Goal: Task Accomplishment & Management: Manage account settings

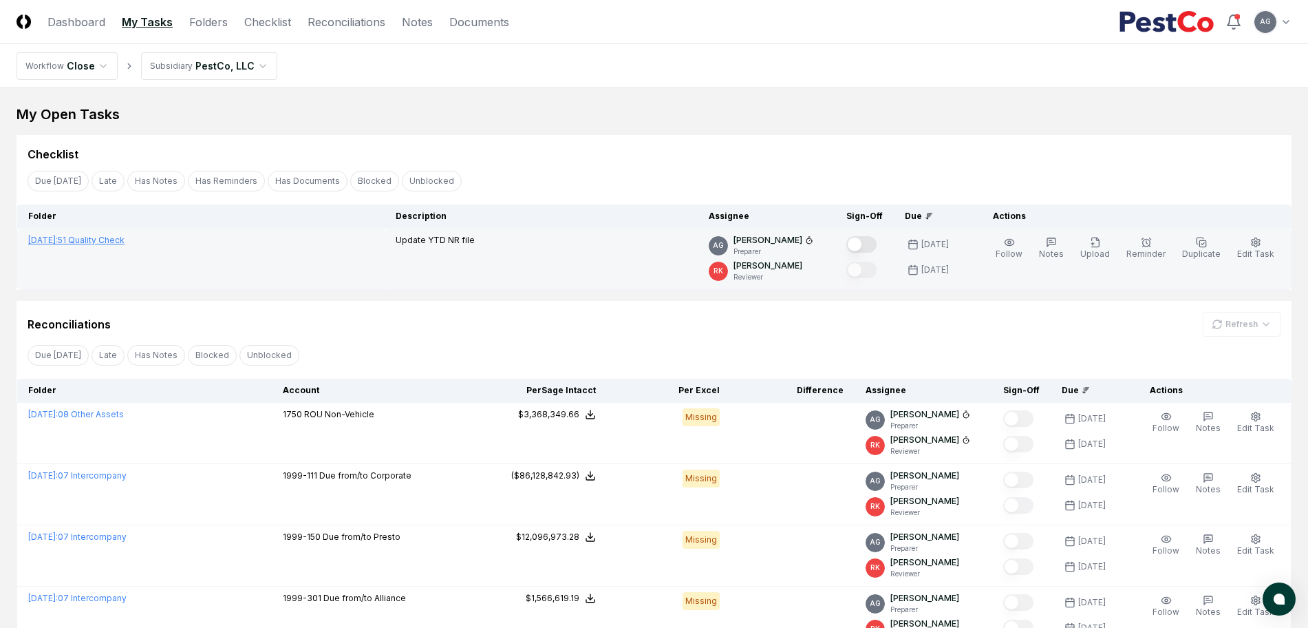
drag, startPoint x: 0, startPoint y: 0, endPoint x: 103, endPoint y: 239, distance: 260.8
click at [103, 239] on link "September 2025 : 51 Quality Check" at bounding box center [76, 240] width 96 height 10
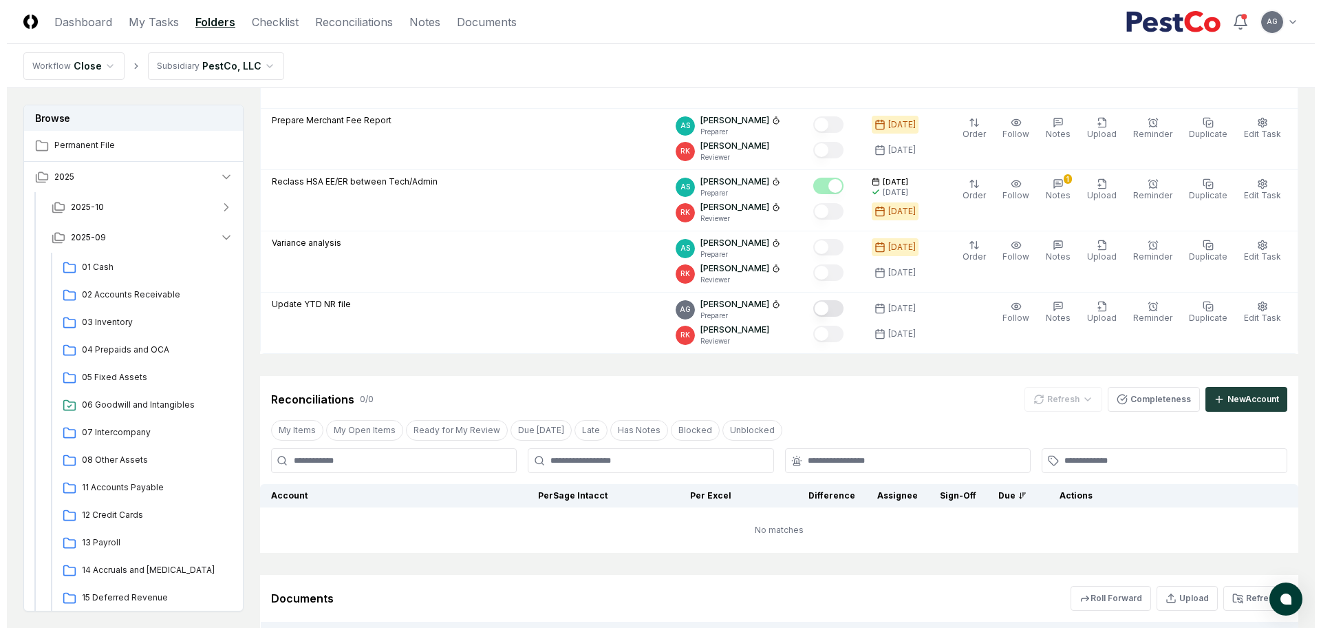
scroll to position [860, 0]
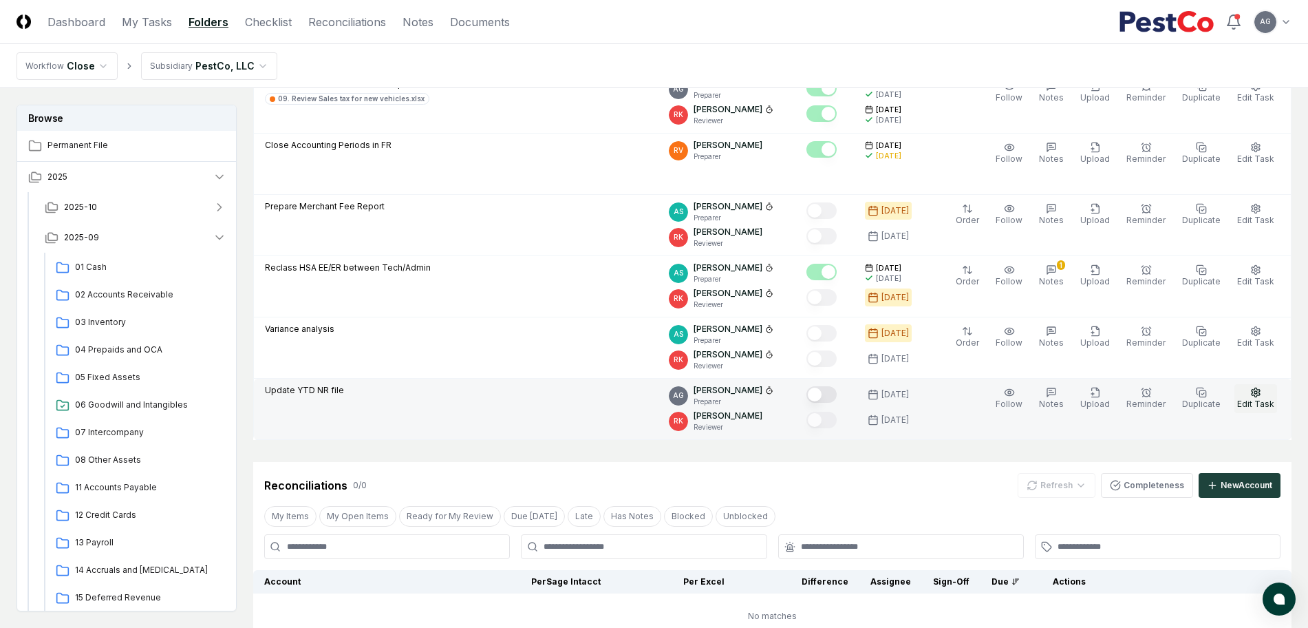
click at [1261, 391] on icon "button" at bounding box center [1255, 392] width 11 height 11
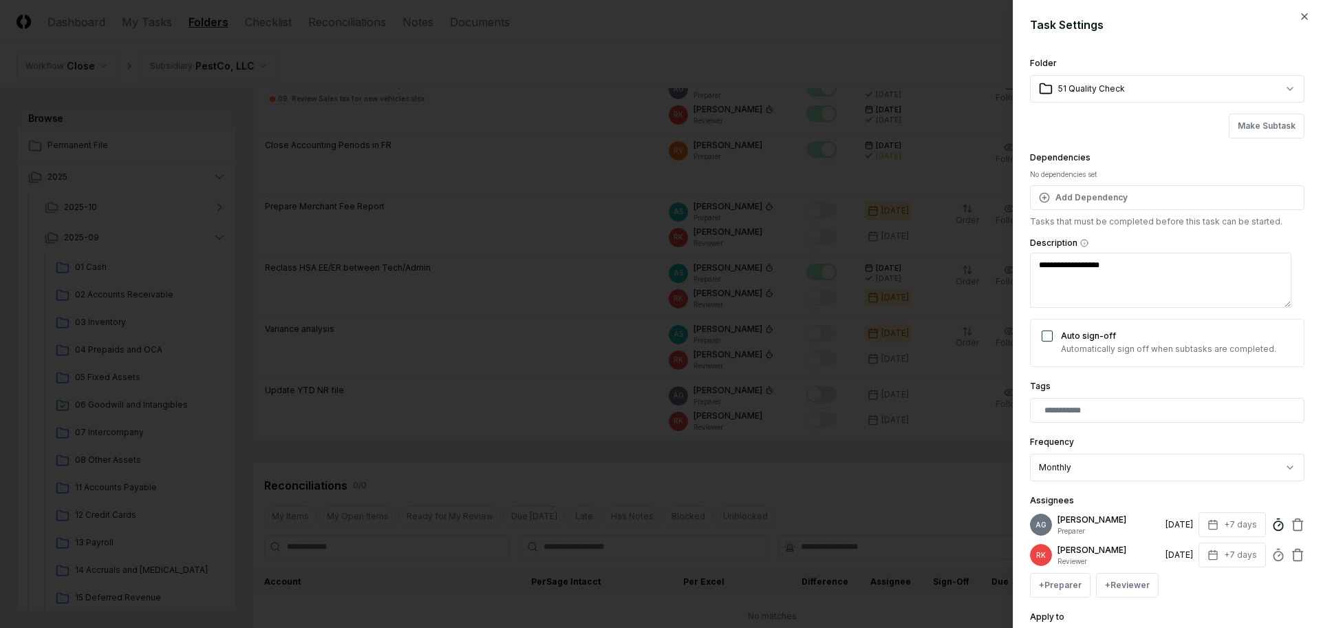
click at [1272, 531] on icon at bounding box center [1279, 525] width 14 height 14
type textarea "*"
type input "******"
click at [1283, 432] on div "**********" at bounding box center [1167, 357] width 275 height 604
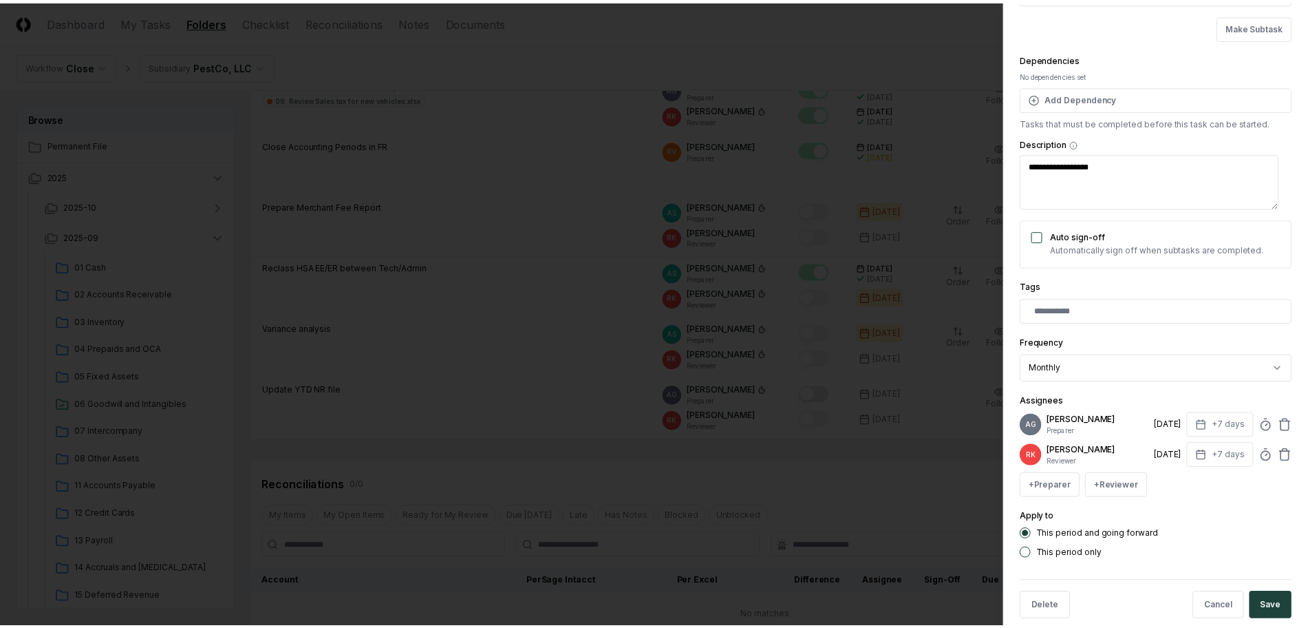
scroll to position [130, 0]
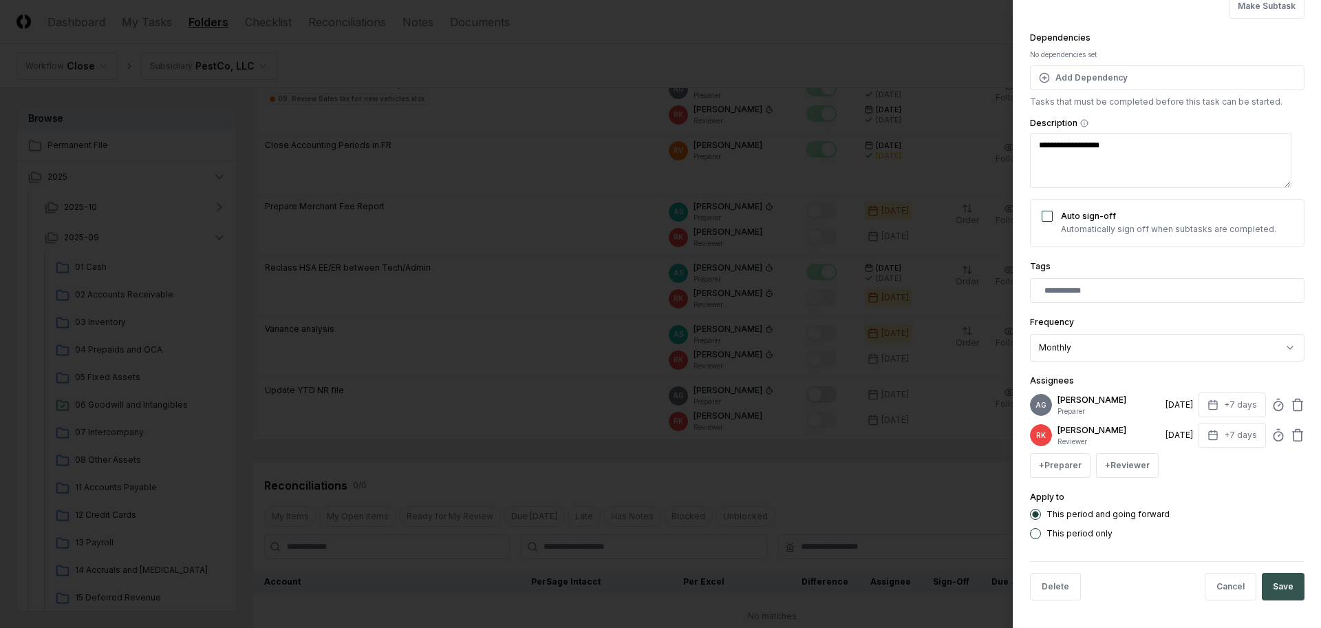
click at [1280, 583] on button "Save" at bounding box center [1283, 587] width 43 height 28
type textarea "*"
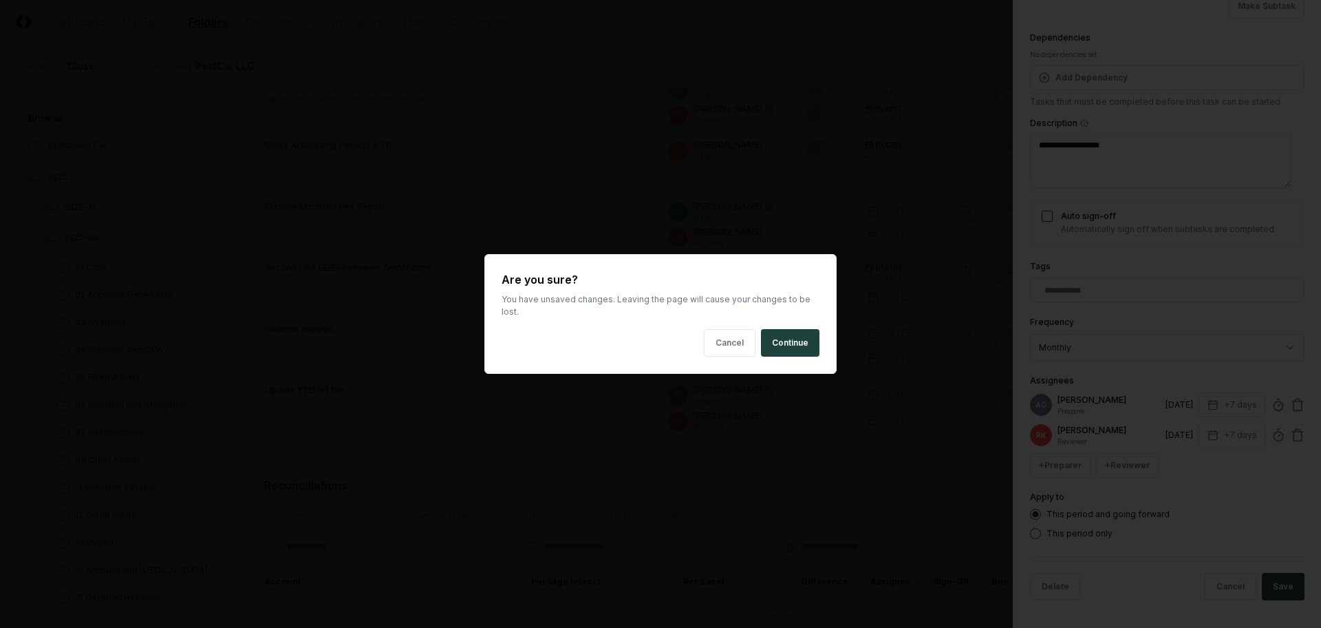
click at [806, 470] on body "CloseCore Dashboard My Tasks Folders Checklist Reconciliations Notes Documents …" at bounding box center [654, 204] width 1308 height 2129
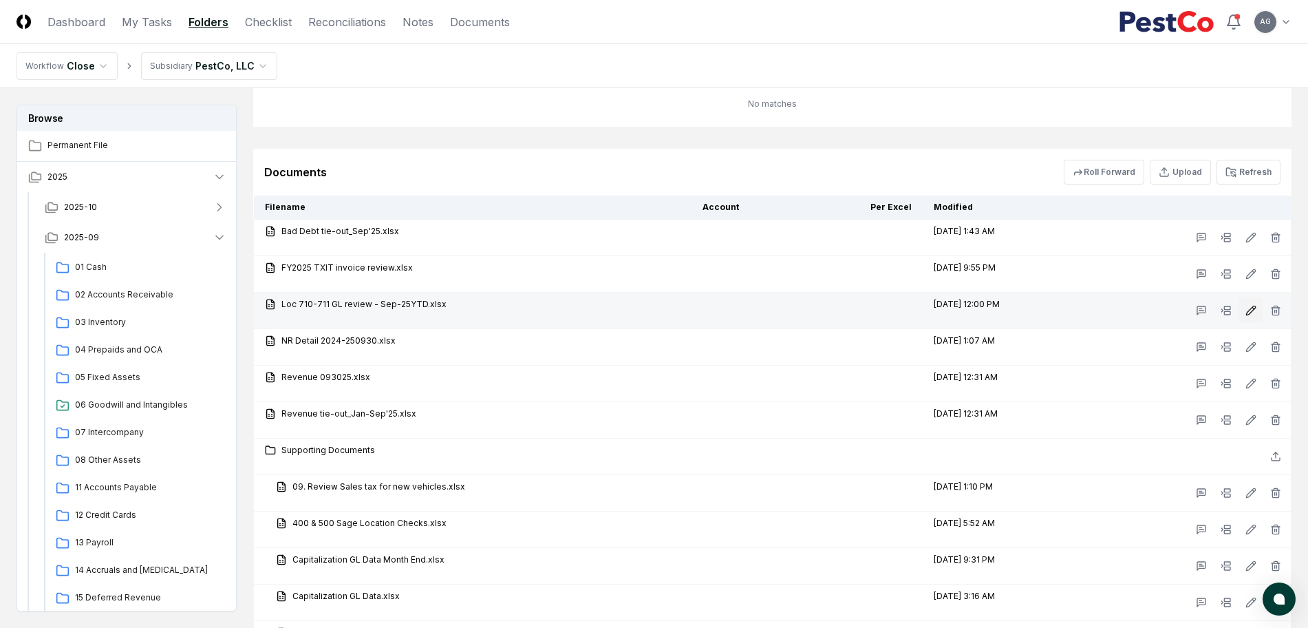
scroll to position [1290, 0]
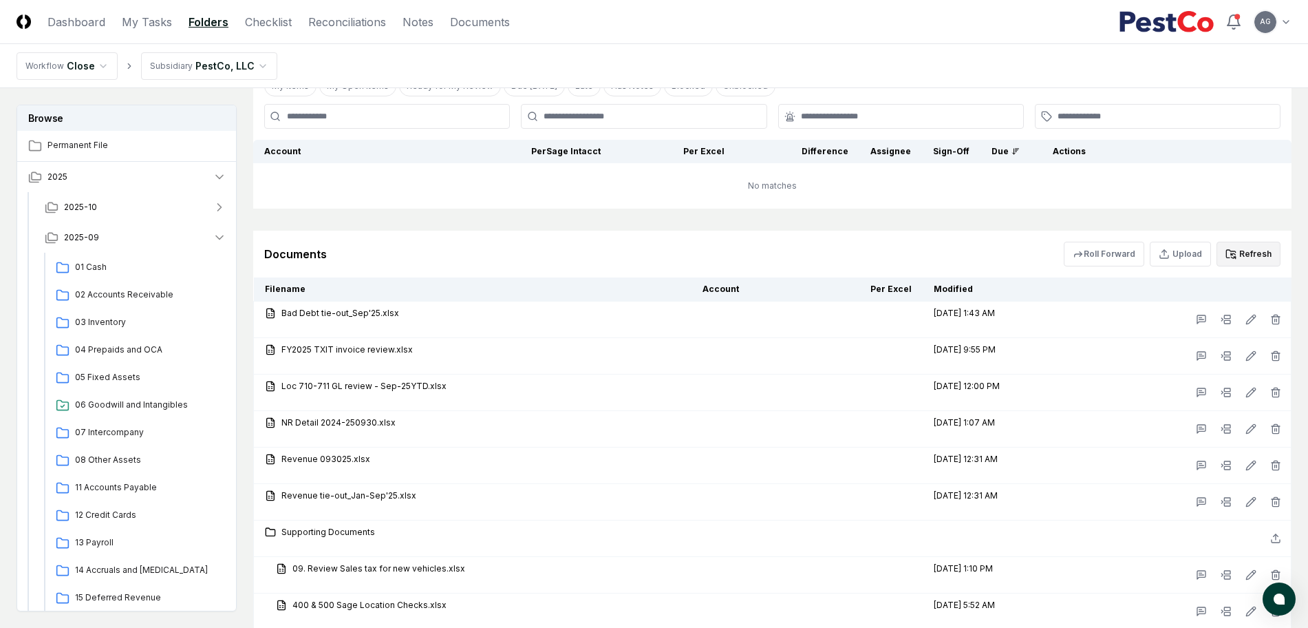
click at [1255, 255] on button "Refresh" at bounding box center [1249, 254] width 64 height 25
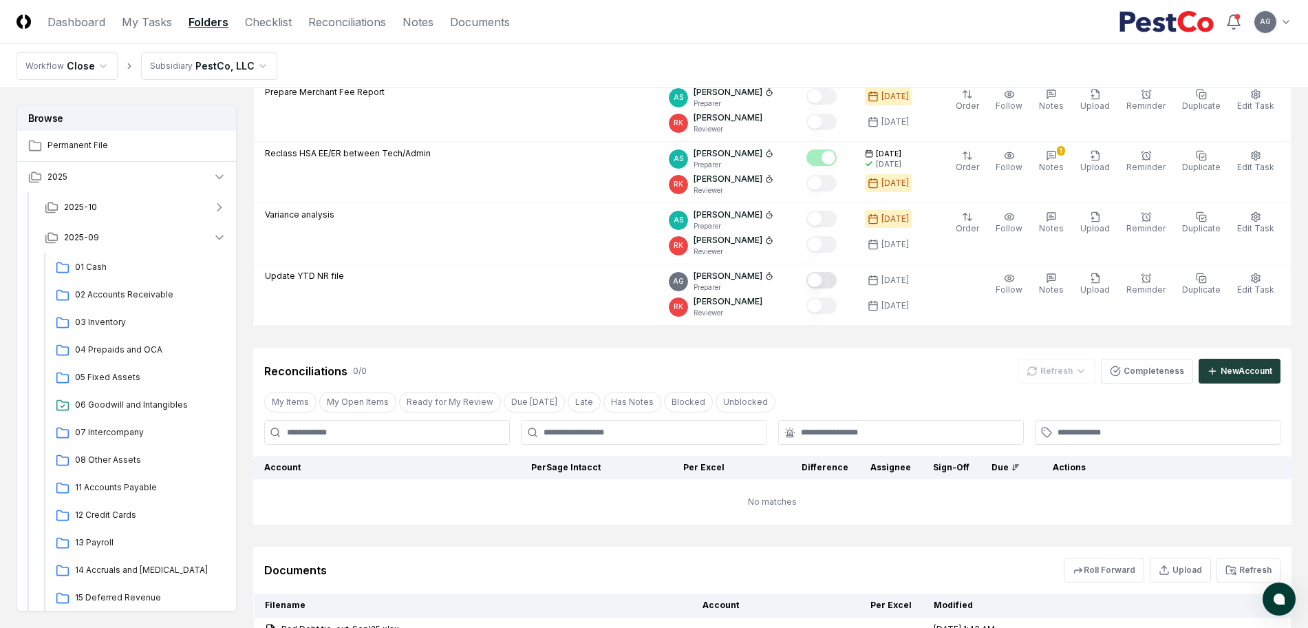
scroll to position [860, 0]
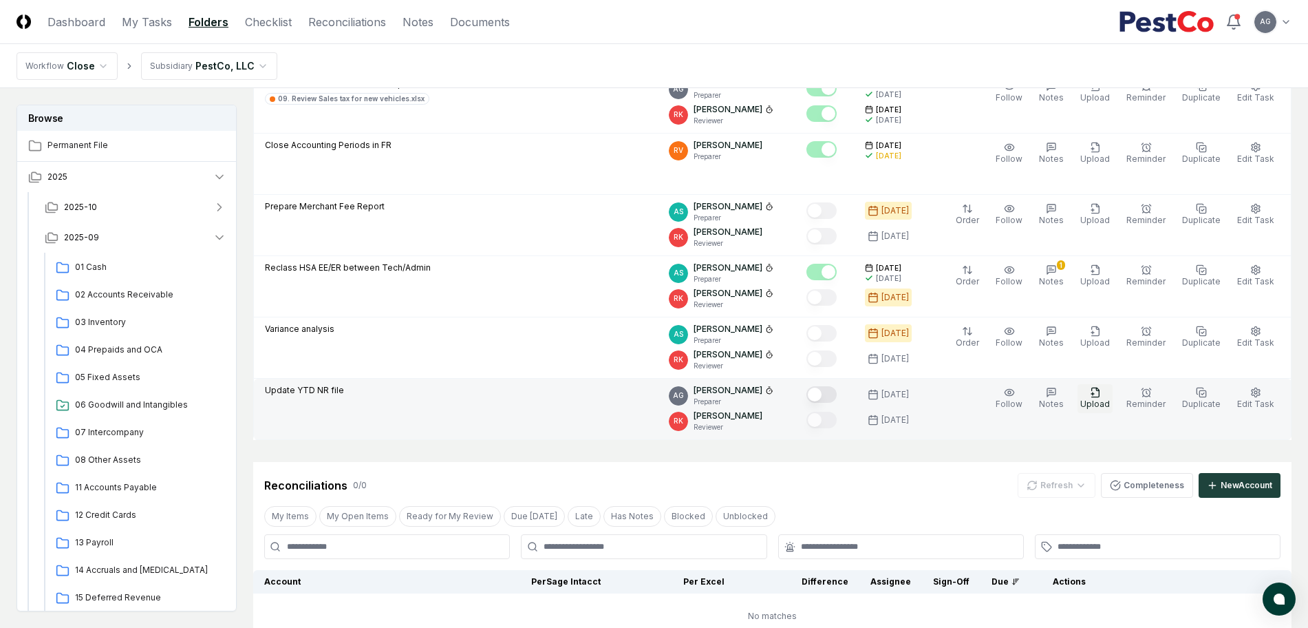
click at [1101, 394] on icon "button" at bounding box center [1095, 392] width 11 height 11
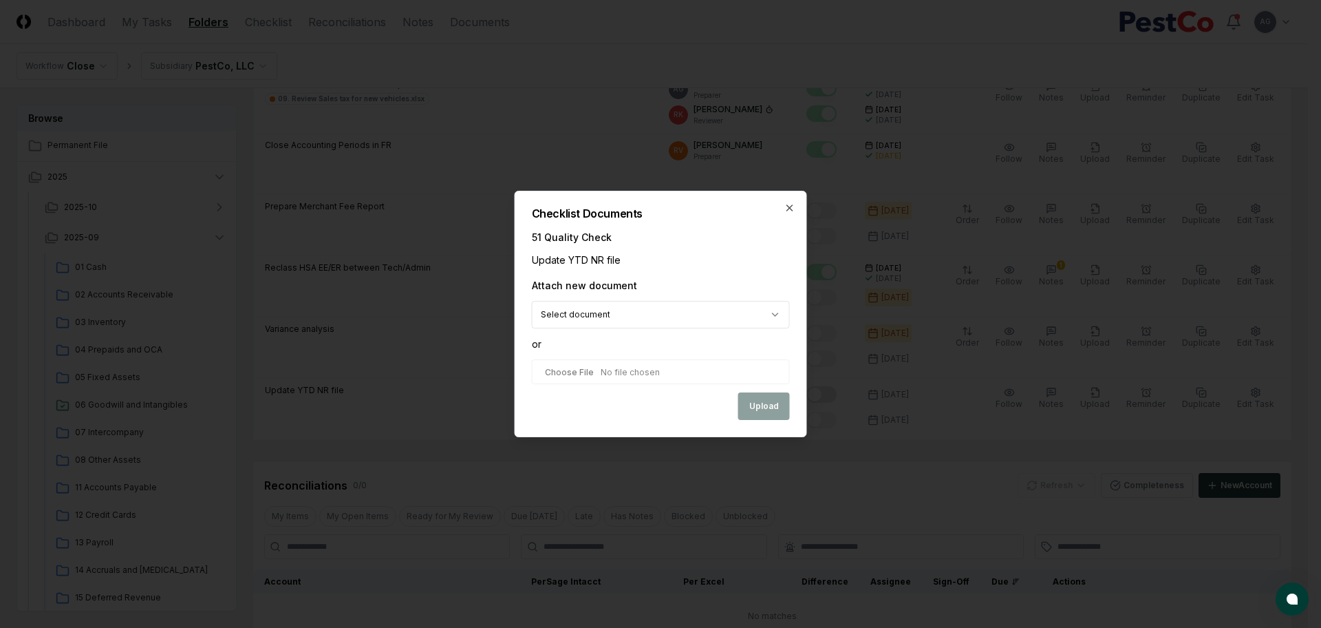
click at [717, 310] on body "CloseCore Dashboard My Tasks Folders Checklist Reconciliations Notes Documents …" at bounding box center [654, 204] width 1308 height 2129
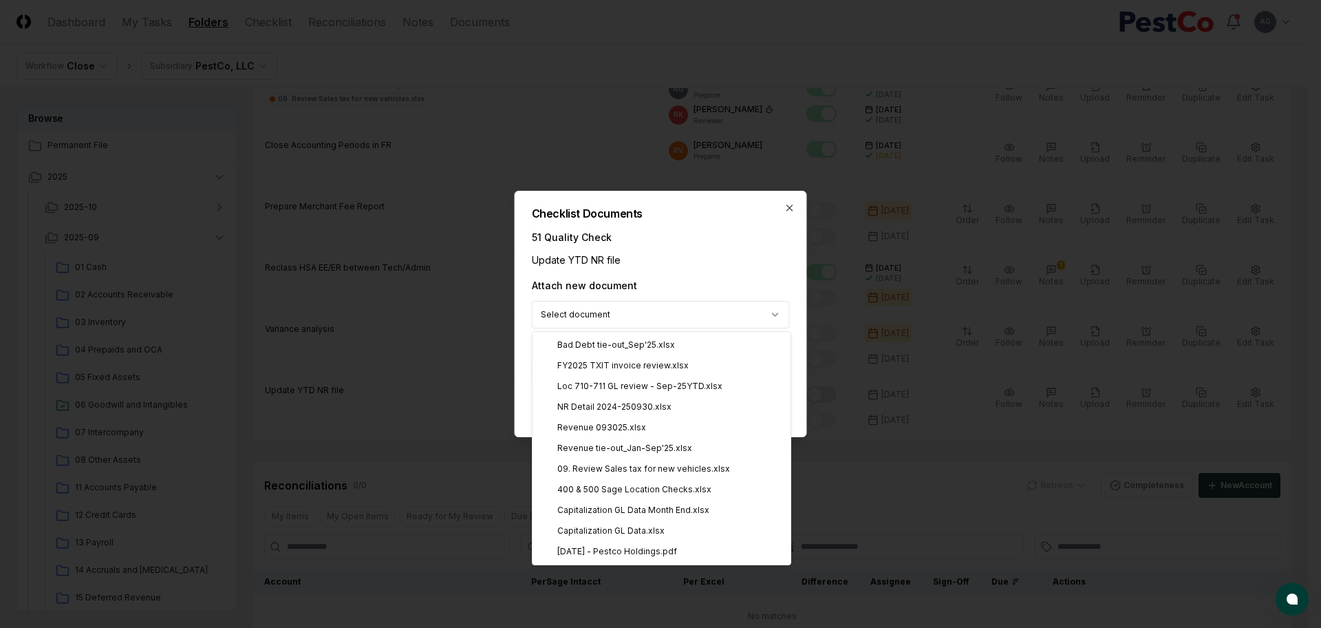
select select "**********"
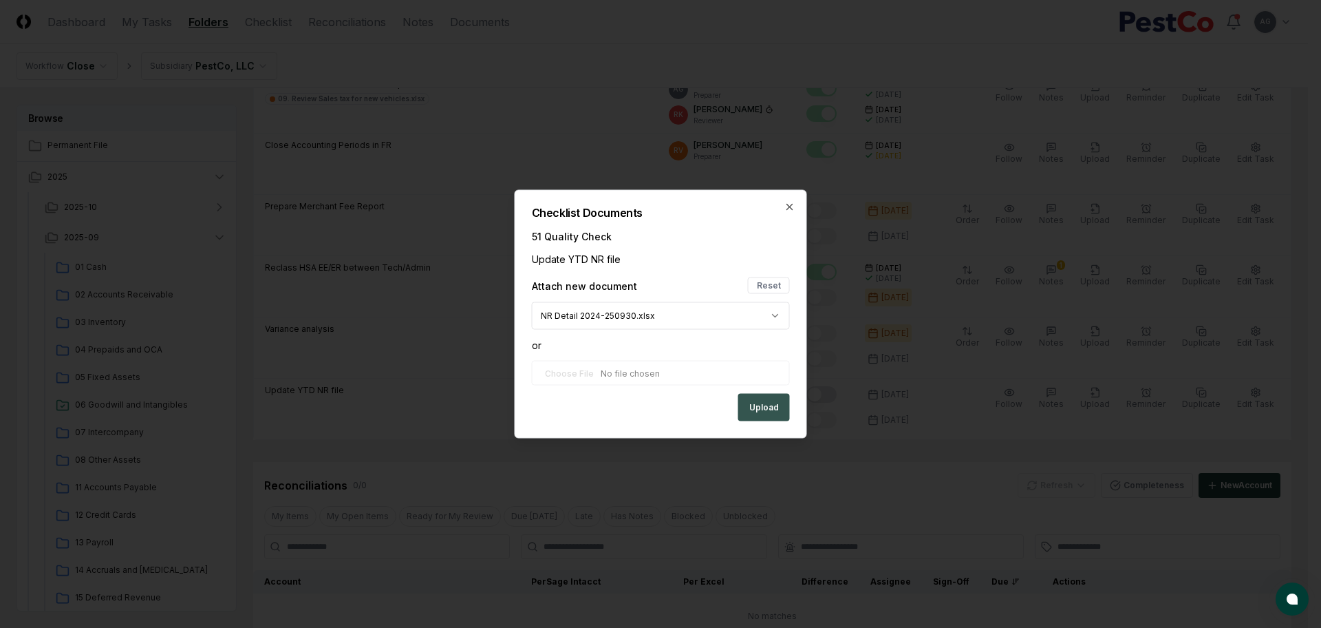
click at [748, 405] on button "Upload" at bounding box center [764, 408] width 52 height 28
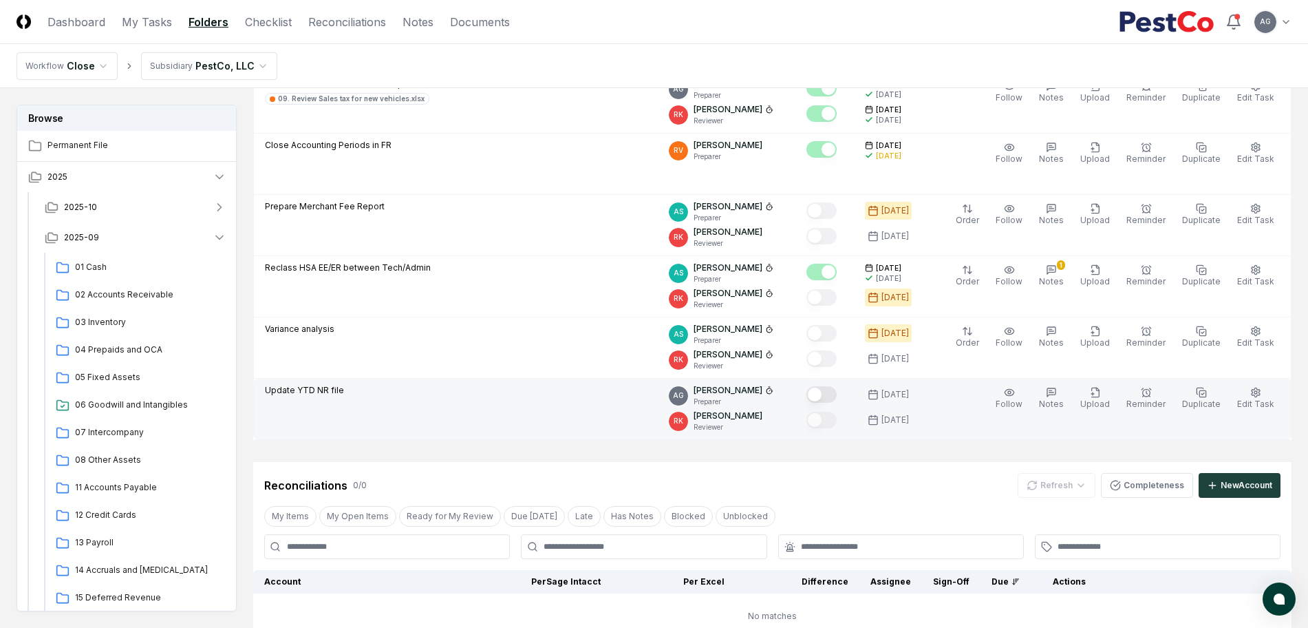
click at [837, 398] on button "Mark complete" at bounding box center [822, 394] width 30 height 17
click at [916, 489] on div "Reconciliations 0 / 0 Refresh Completeness New Account" at bounding box center [772, 485] width 1016 height 25
click at [856, 470] on div "Reconciliations 0 / 0 Refresh Completeness New Account" at bounding box center [772, 480] width 1039 height 36
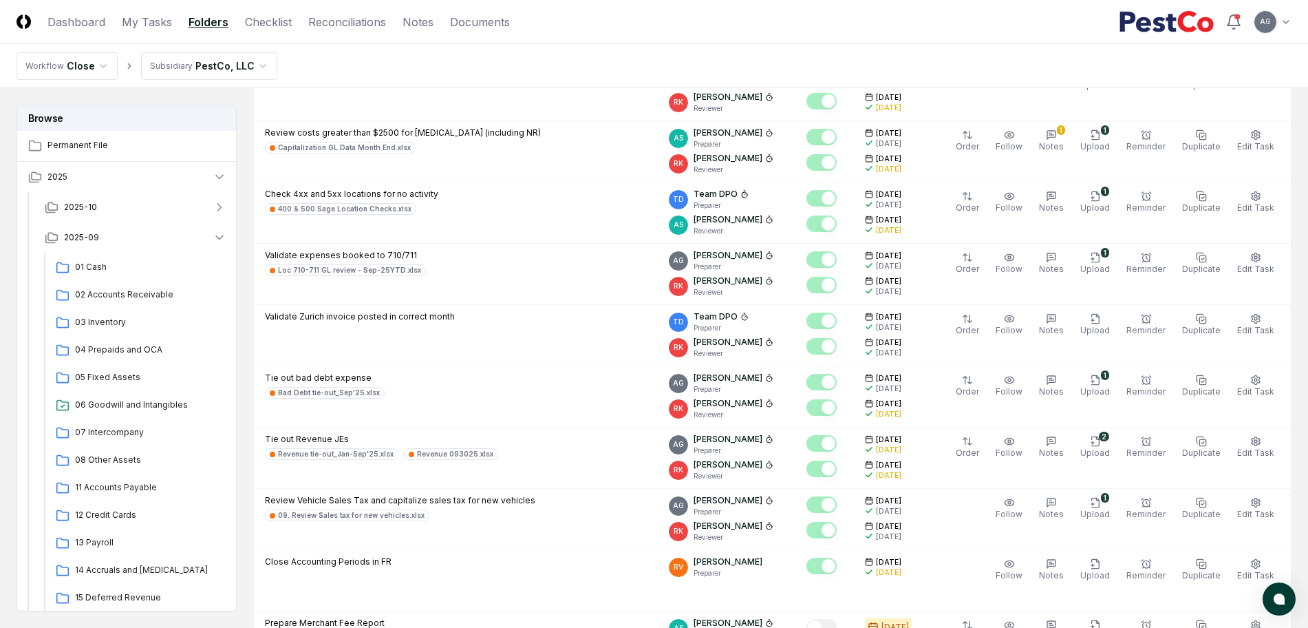
scroll to position [430, 0]
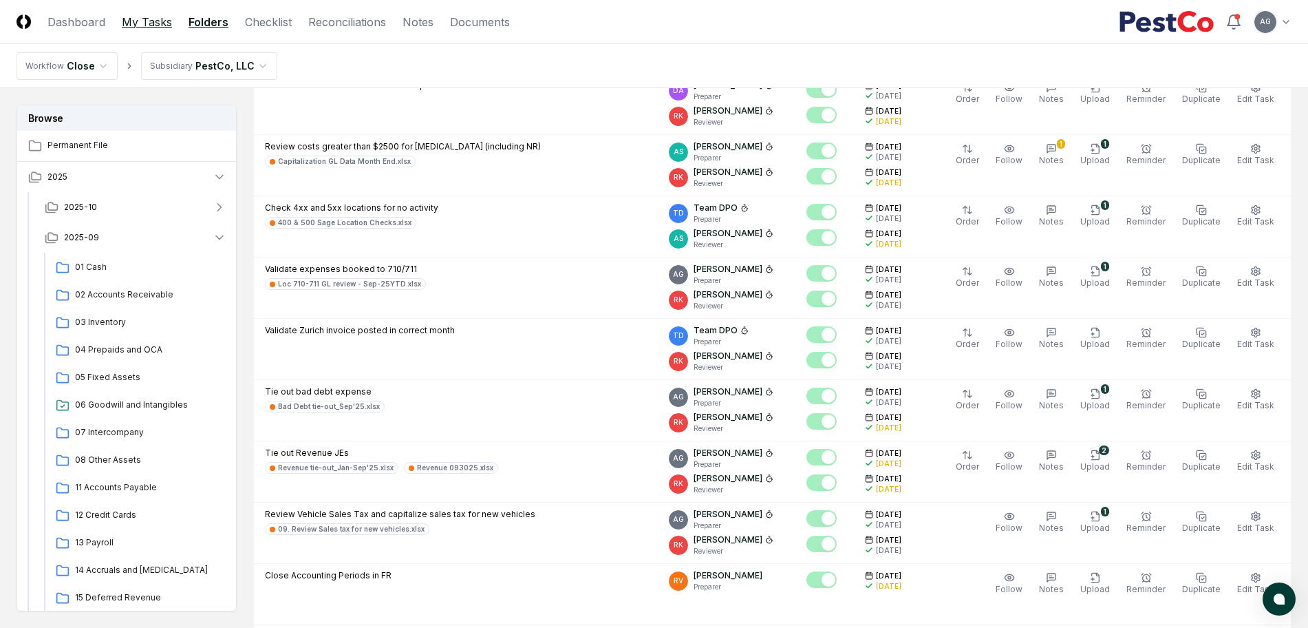
click at [138, 21] on link "My Tasks" at bounding box center [147, 22] width 50 height 17
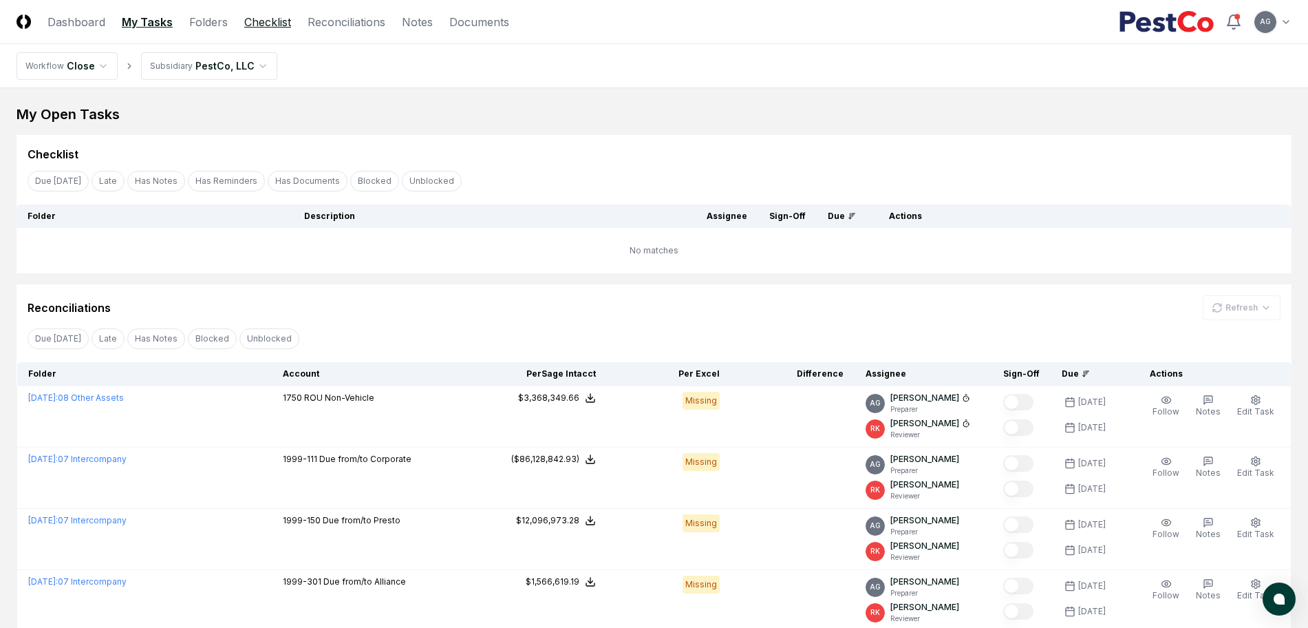
click at [258, 21] on link "Checklist" at bounding box center [267, 22] width 47 height 17
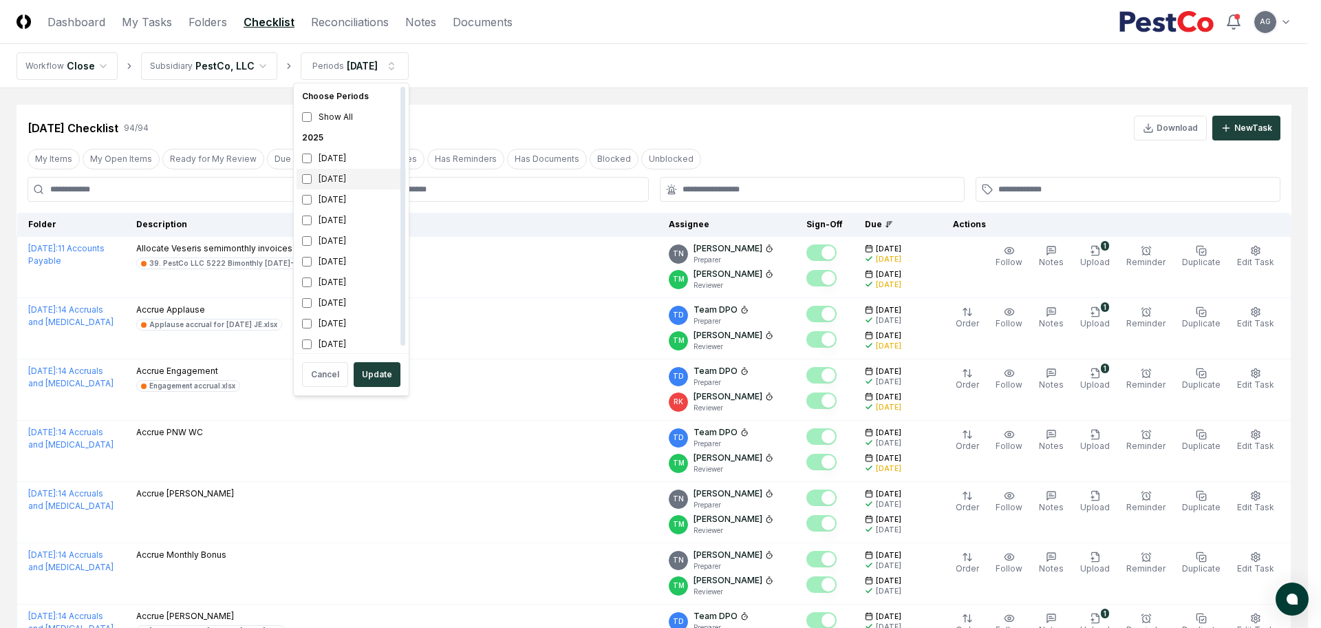
click at [323, 180] on div "September 2025" at bounding box center [351, 179] width 109 height 21
click at [323, 200] on div "August 2025" at bounding box center [351, 199] width 109 height 21
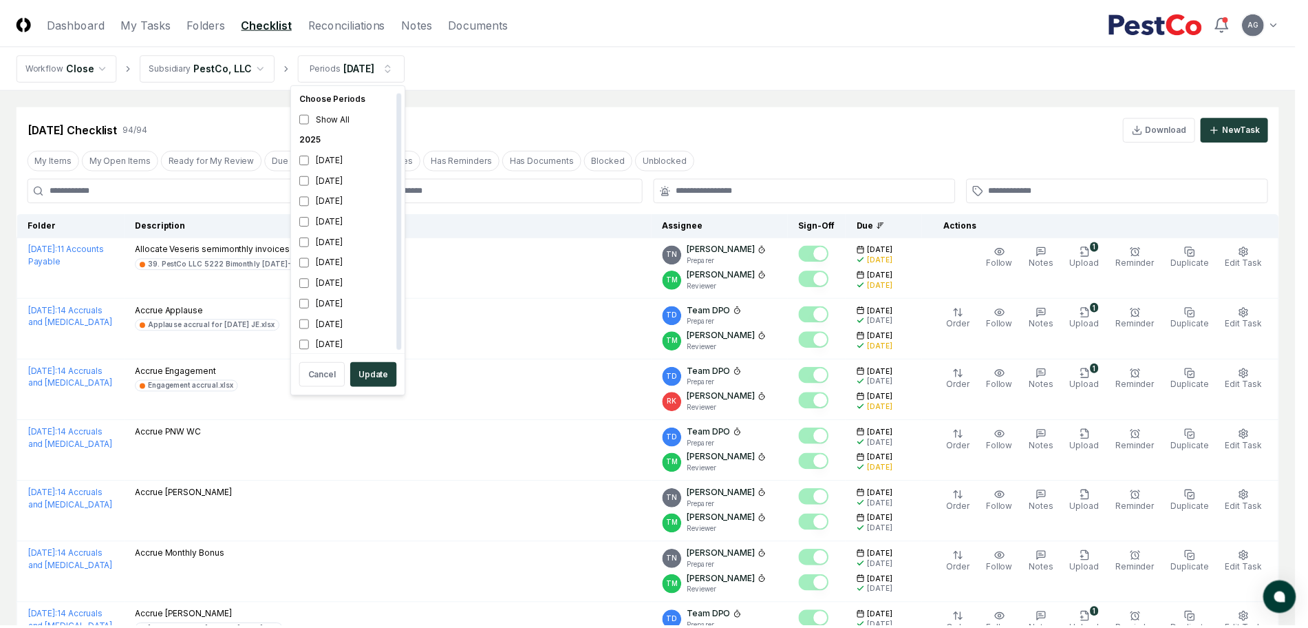
scroll to position [4, 0]
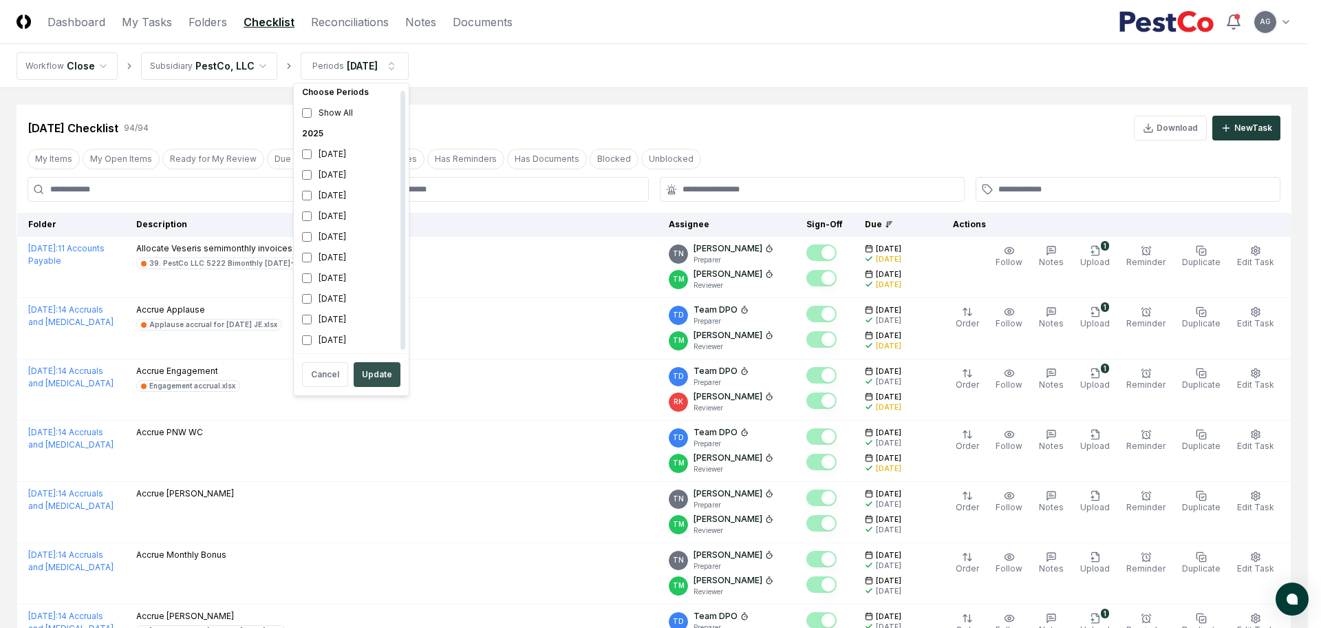
click at [384, 381] on button "Update" at bounding box center [377, 374] width 47 height 25
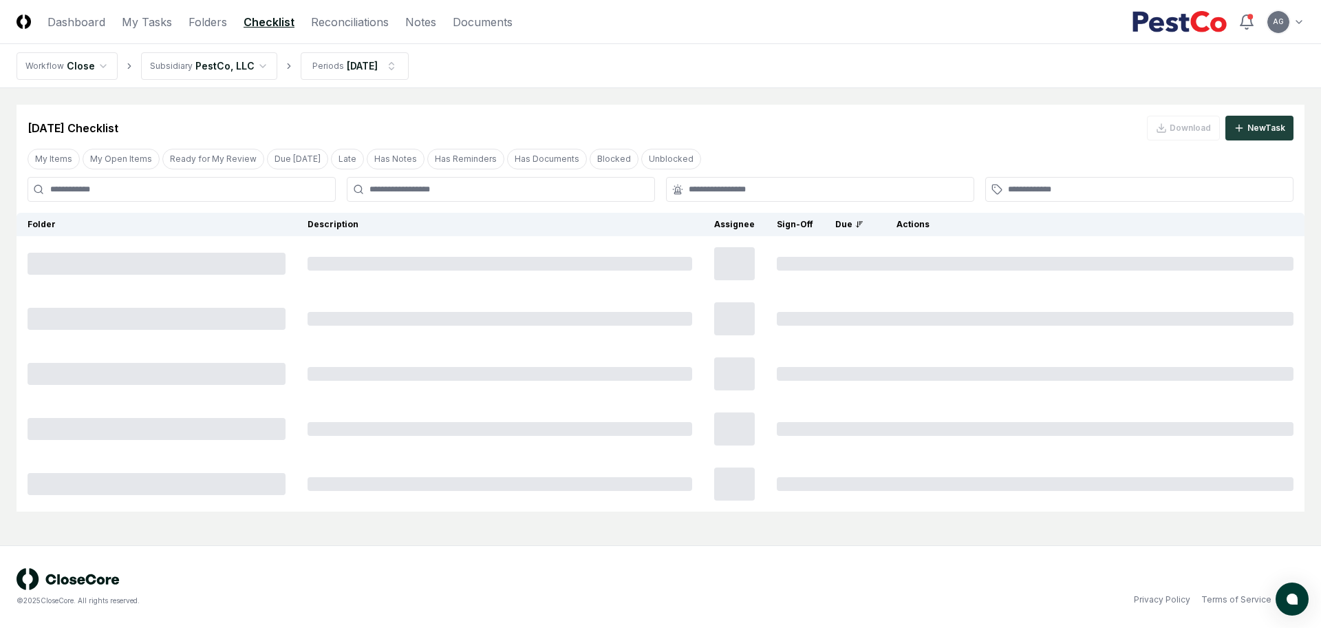
click at [701, 88] on main "Cancel Reassign Sep 2025 Checklist Download New Task My Items My Open Items Rea…" at bounding box center [660, 316] width 1321 height 457
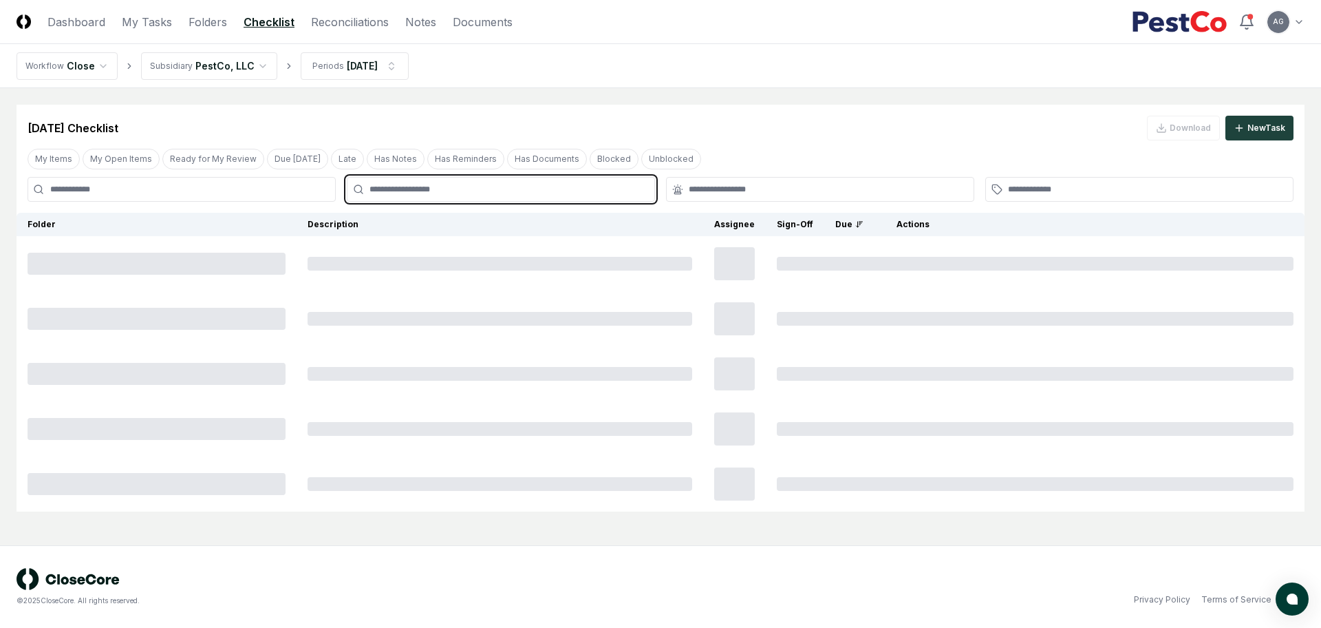
click at [592, 187] on input "text" at bounding box center [508, 189] width 277 height 12
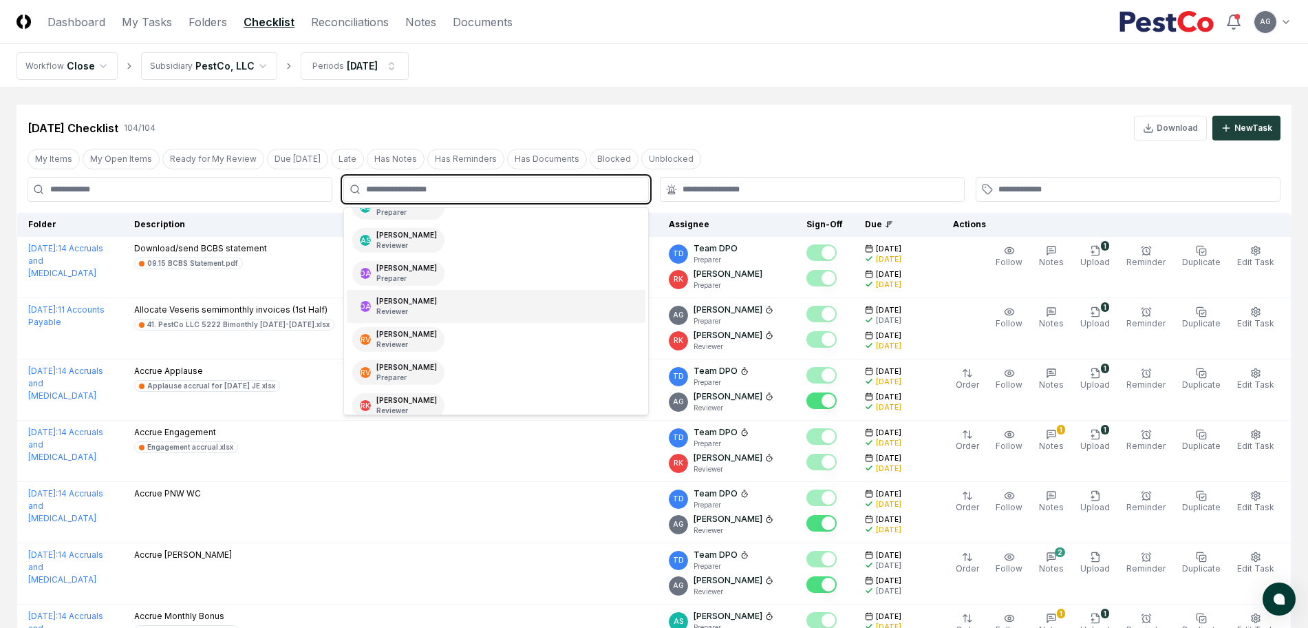
scroll to position [195, 0]
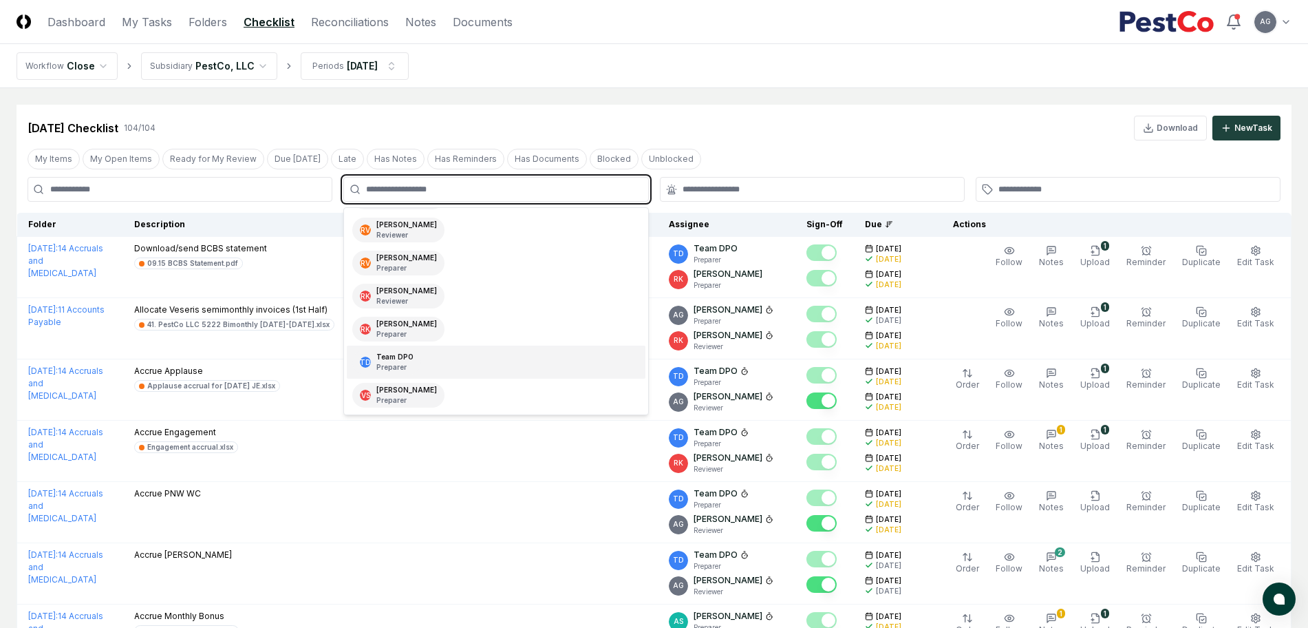
click at [448, 356] on div "TD Team DPO Preparer" at bounding box center [496, 361] width 298 height 33
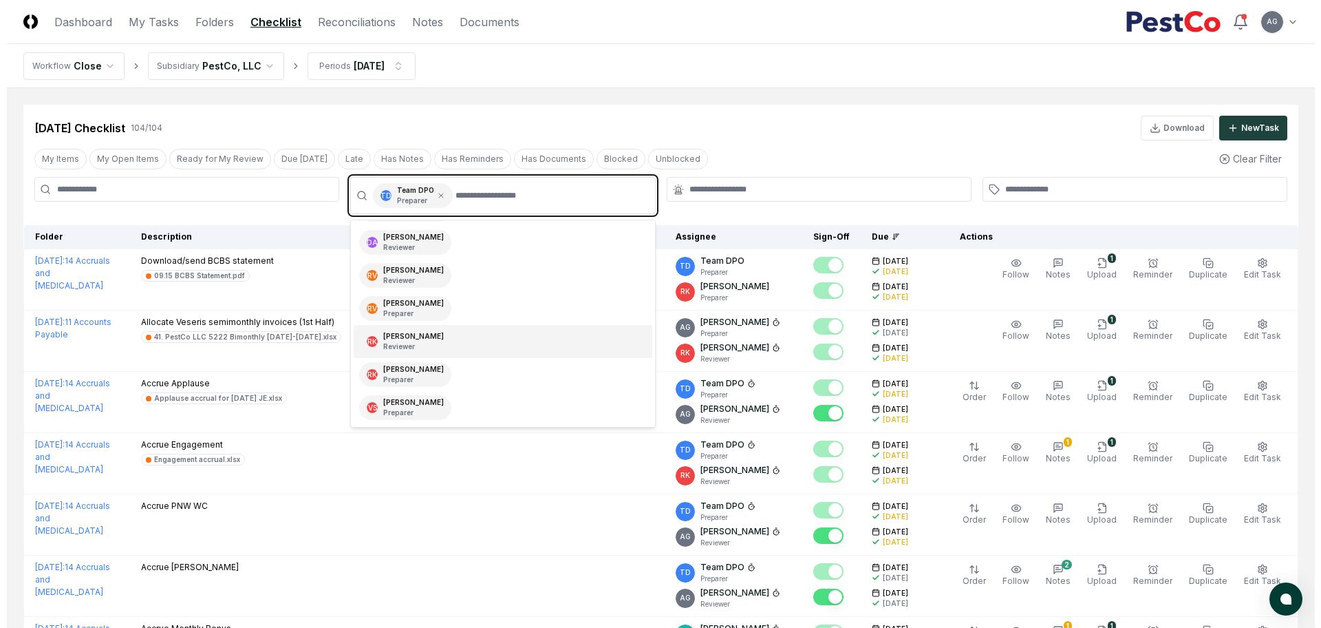
scroll to position [162, 0]
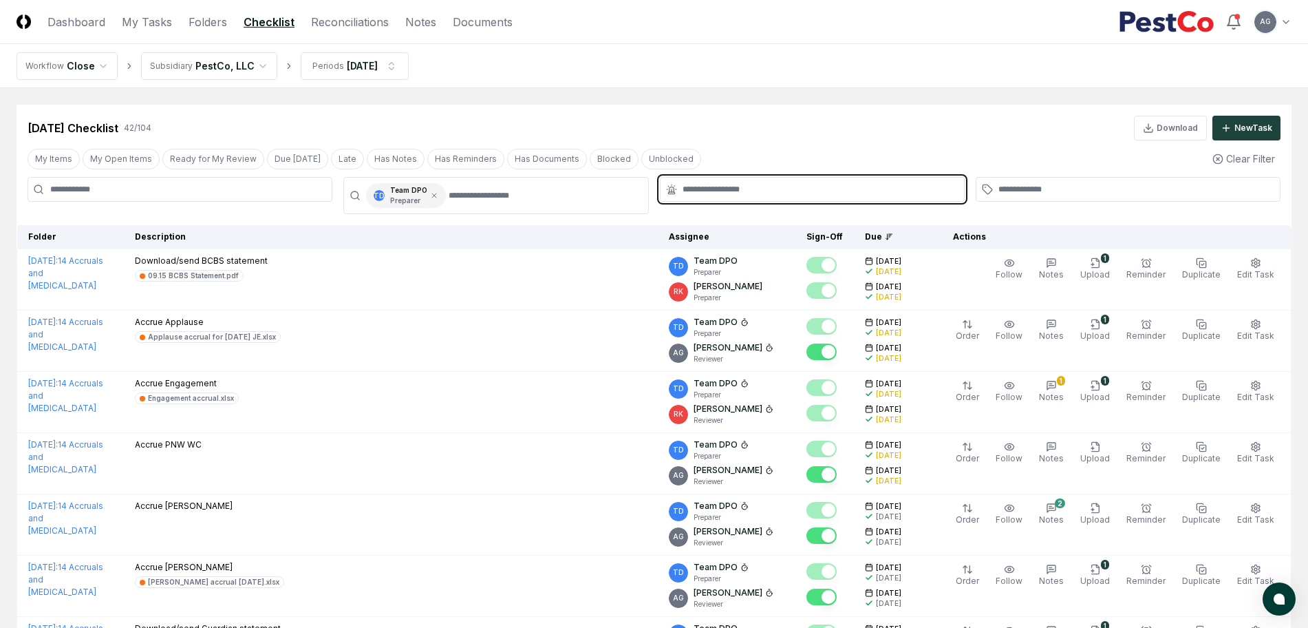
click at [703, 188] on input "text" at bounding box center [819, 189] width 273 height 12
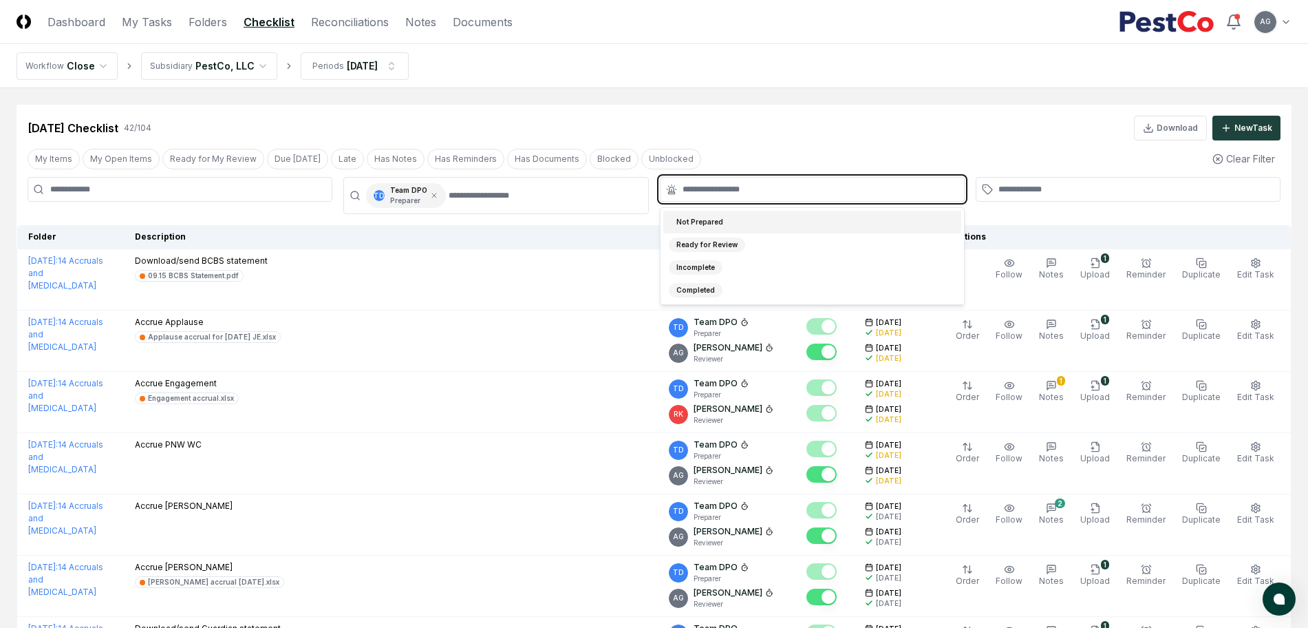
click at [733, 221] on div "Not Prepared" at bounding box center [812, 222] width 298 height 23
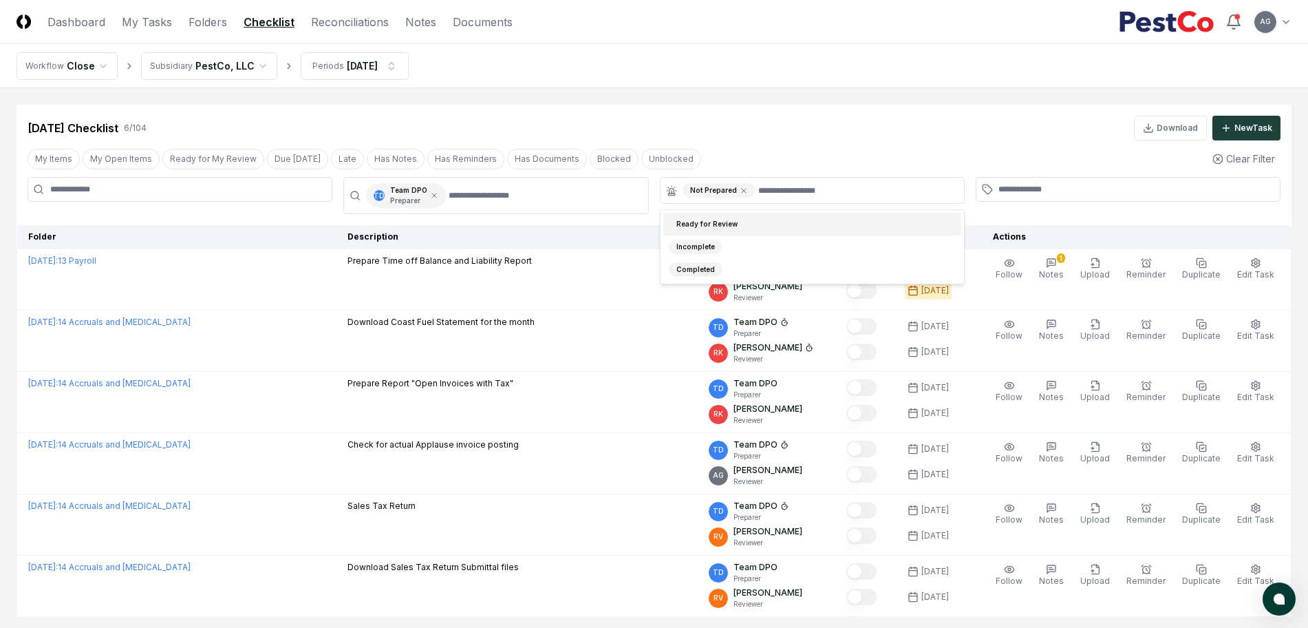
click at [746, 88] on main "Cancel Reassign Sep 2025 Checklist 6 / 104 Download New Task My Items My Open I…" at bounding box center [654, 360] width 1308 height 545
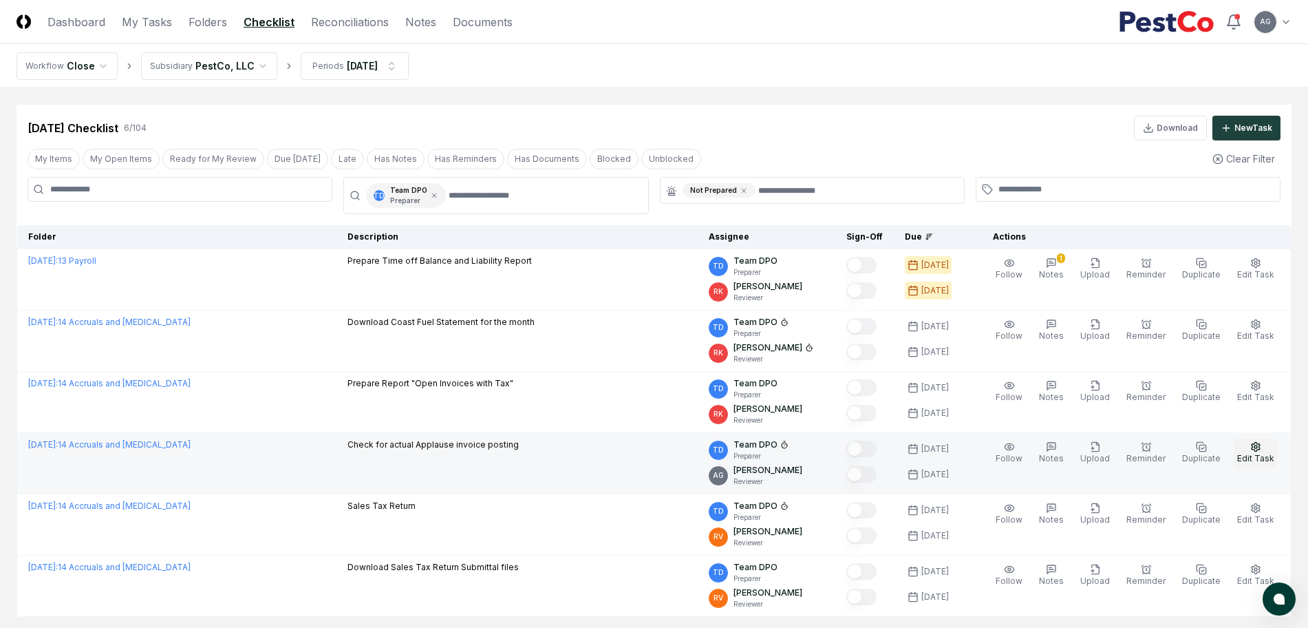
click at [1259, 453] on span "Edit Task" at bounding box center [1255, 458] width 37 height 10
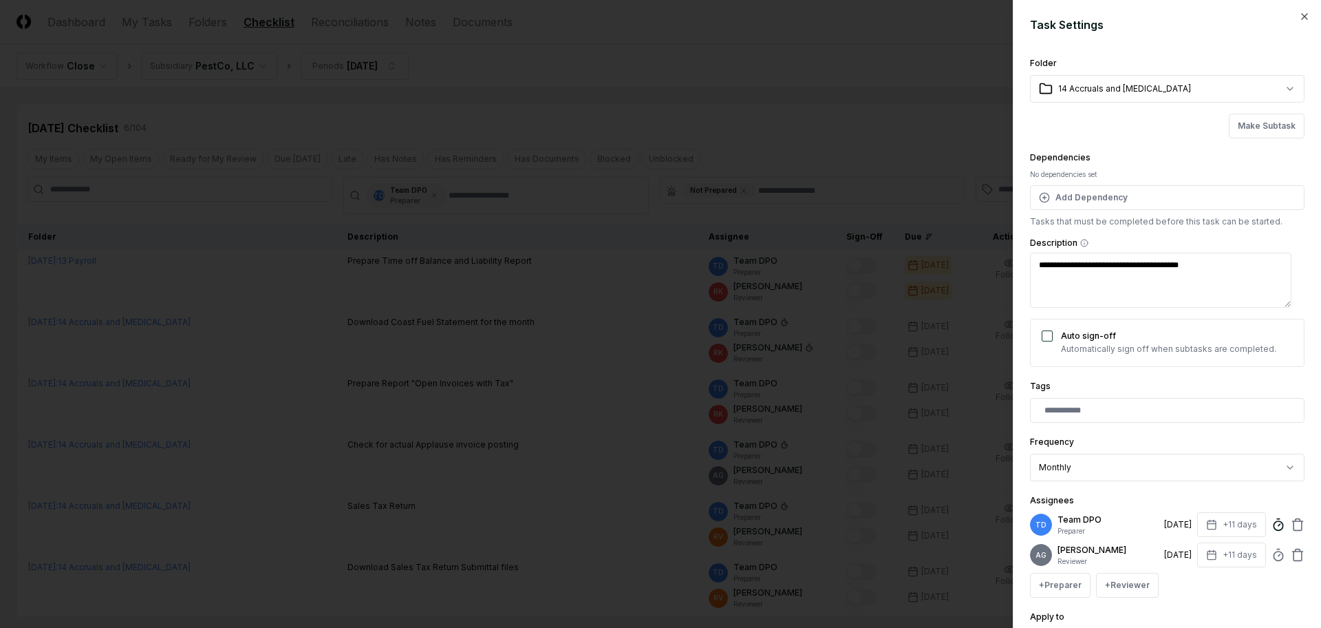
click at [1272, 523] on icon at bounding box center [1279, 525] width 14 height 14
click at [1298, 378] on div "**********" at bounding box center [1167, 314] width 308 height 628
click at [1217, 524] on button "+11 days" at bounding box center [1231, 524] width 69 height 25
type textarea "*"
click at [1186, 577] on input "**" at bounding box center [1176, 578] width 48 height 25
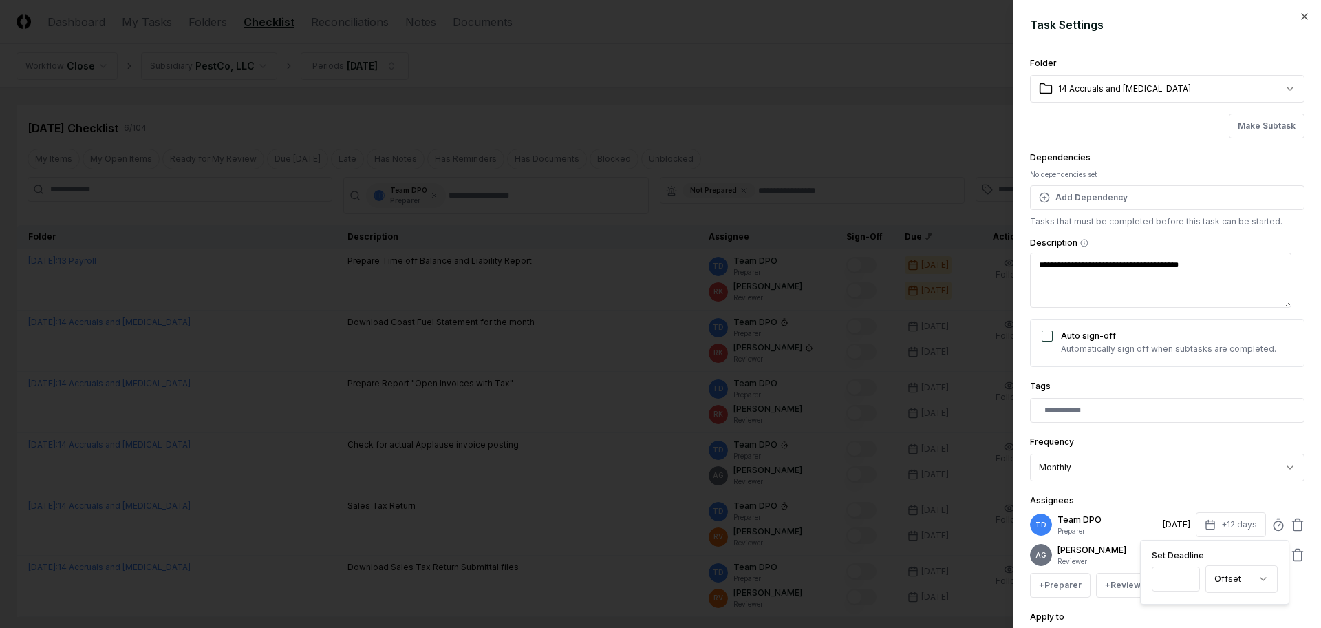
click at [1186, 578] on input "**" at bounding box center [1176, 578] width 48 height 25
click at [1186, 574] on input "**" at bounding box center [1176, 578] width 48 height 25
click at [1184, 580] on input "**" at bounding box center [1176, 578] width 48 height 25
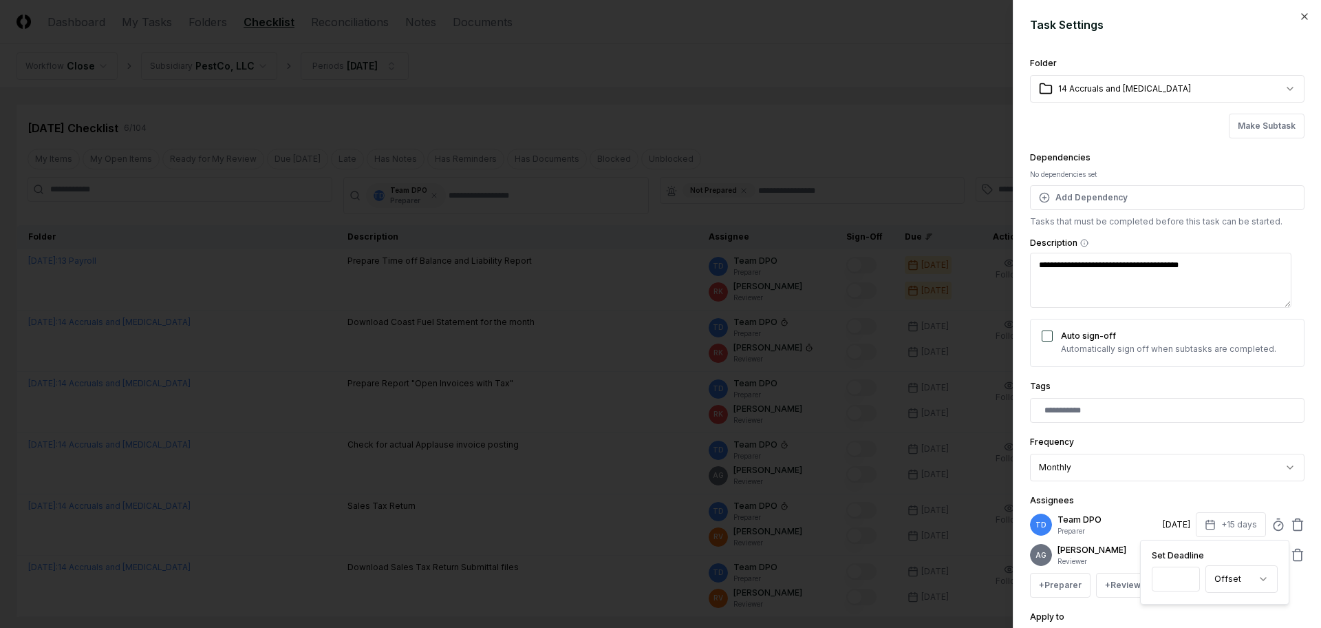
click at [1184, 580] on input "**" at bounding box center [1176, 578] width 48 height 25
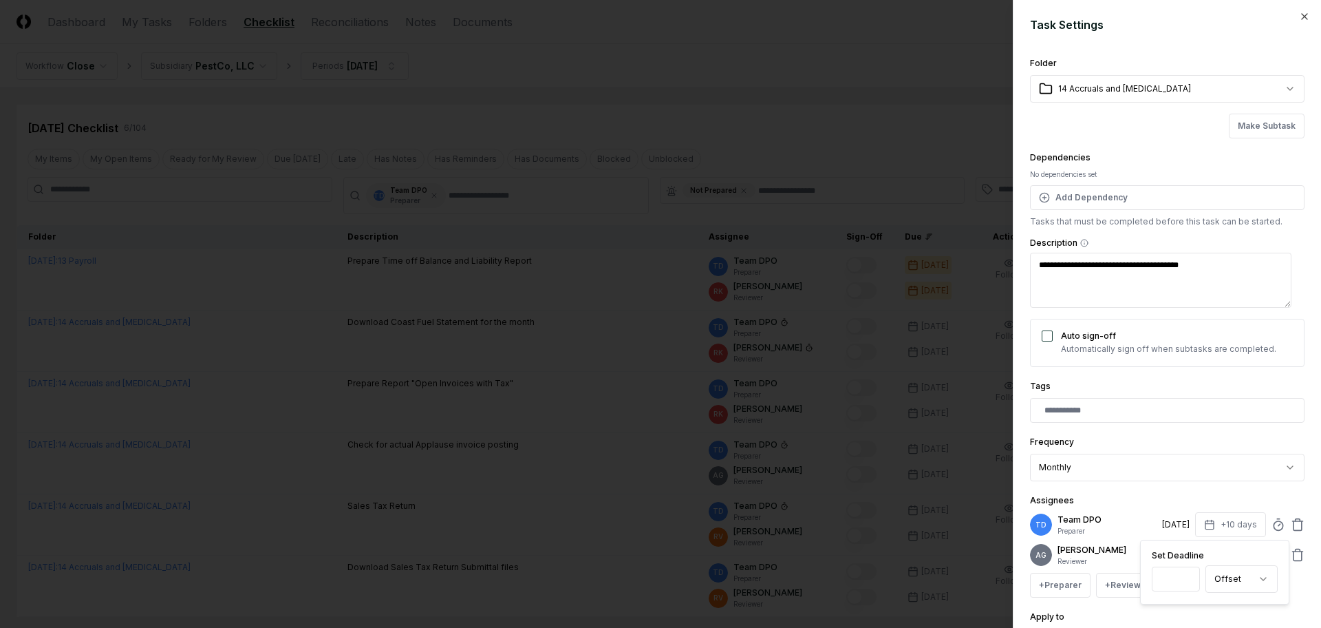
click at [1184, 580] on input "*" at bounding box center [1176, 578] width 48 height 25
click at [1184, 580] on input "*" at bounding box center [1177, 578] width 48 height 25
type input "*"
click at [1184, 580] on input "*" at bounding box center [1177, 578] width 48 height 25
click at [1229, 493] on div "Assignees TD Team DPO Preparer 10/9/2025 +7 days Set Deadline * Offset ****** *…" at bounding box center [1167, 544] width 275 height 105
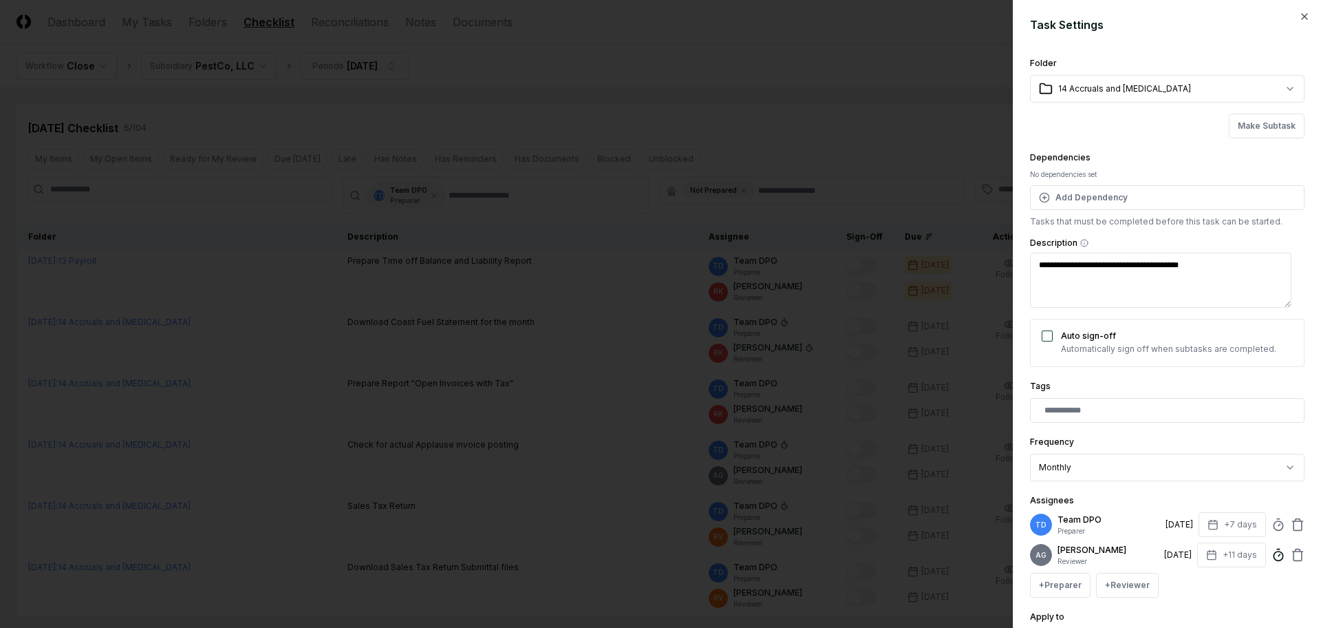
click at [1274, 560] on circle at bounding box center [1278, 555] width 9 height 9
type input "*****"
drag, startPoint x: 1222, startPoint y: 606, endPoint x: 1220, endPoint y: 589, distance: 17.3
click at [1222, 597] on div "+ Preparer + Reviewer" at bounding box center [1167, 585] width 275 height 25
click at [1217, 561] on button "+11 days" at bounding box center [1231, 554] width 69 height 25
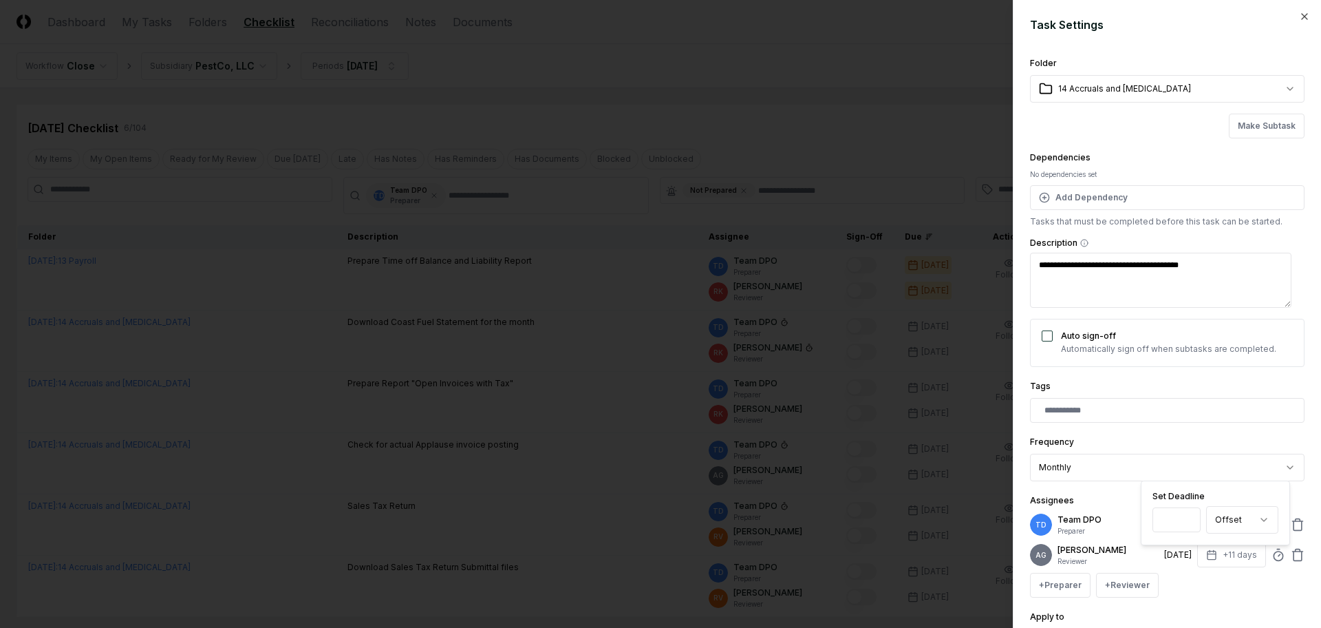
click at [1187, 524] on input "**" at bounding box center [1177, 519] width 48 height 25
click at [1187, 524] on input "*" at bounding box center [1176, 519] width 48 height 25
click at [1187, 524] on input "*" at bounding box center [1177, 519] width 48 height 25
type input "*"
click at [1187, 524] on input "*" at bounding box center [1178, 519] width 48 height 25
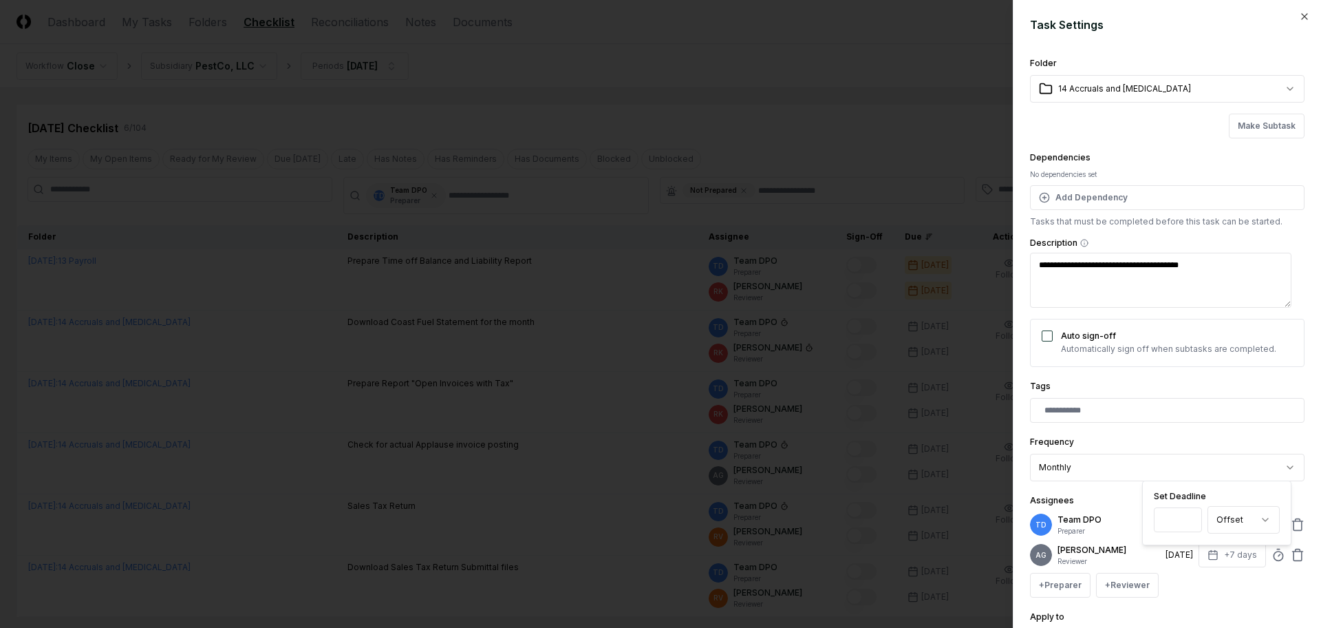
click at [1208, 592] on div "+ Preparer + Reviewer" at bounding box center [1167, 585] width 275 height 25
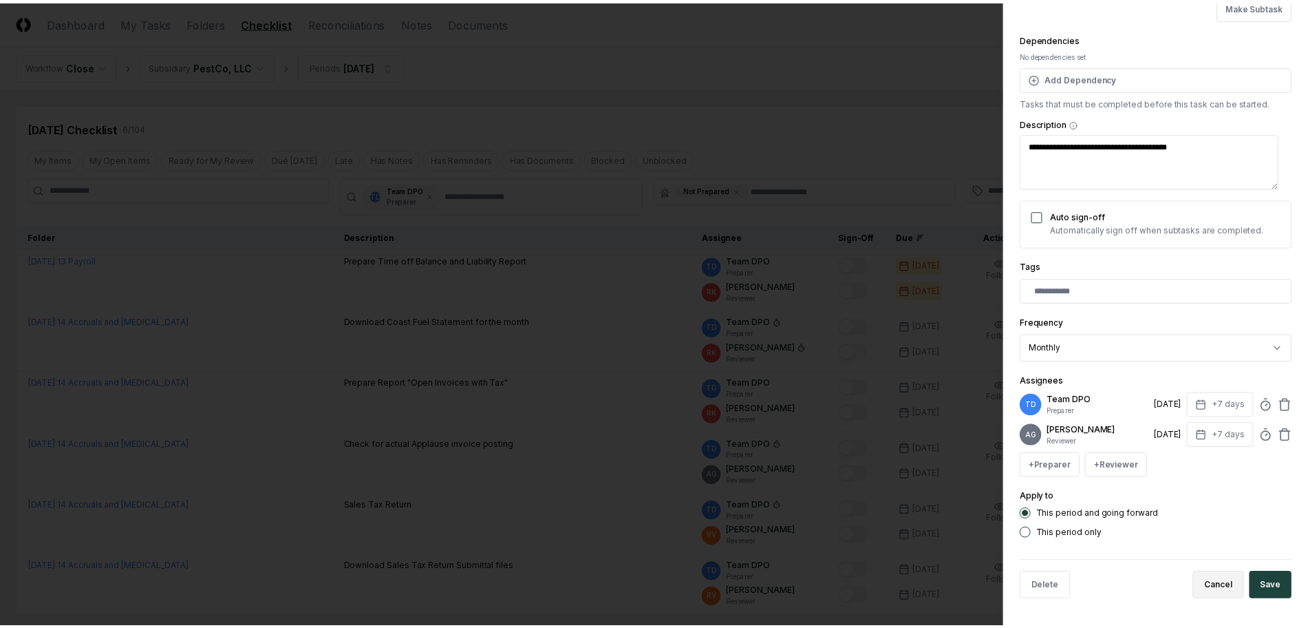
scroll to position [130, 0]
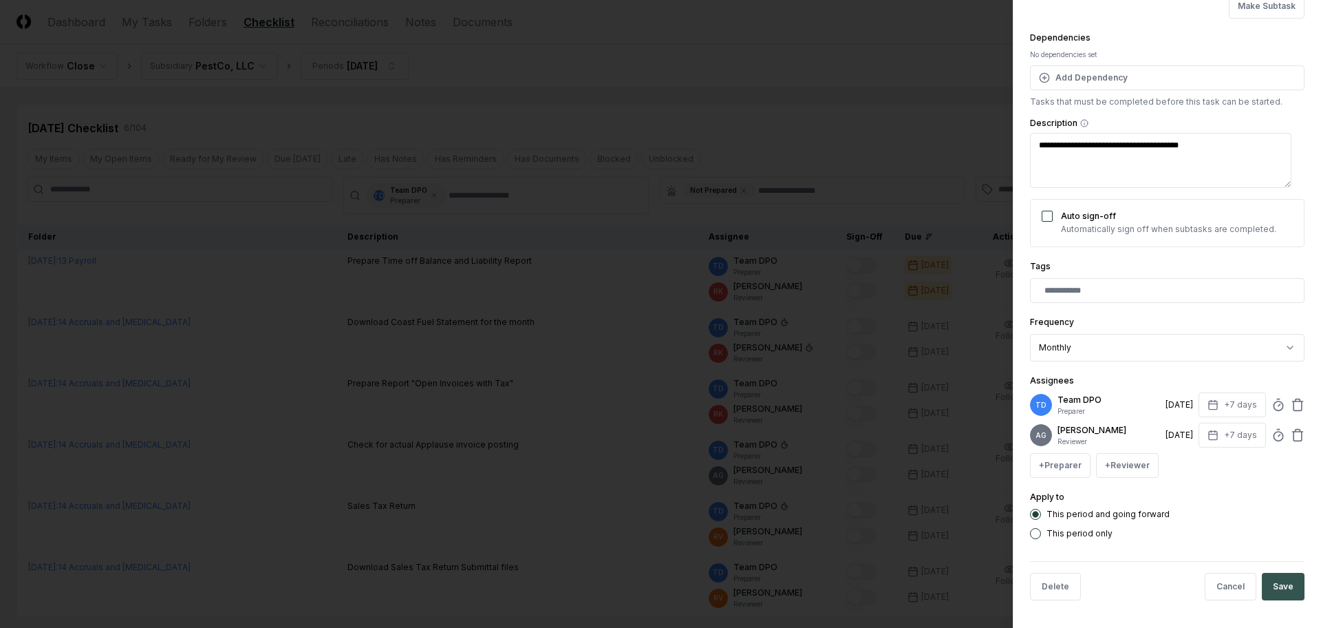
click at [1262, 582] on button "Save" at bounding box center [1283, 587] width 43 height 28
type textarea "*"
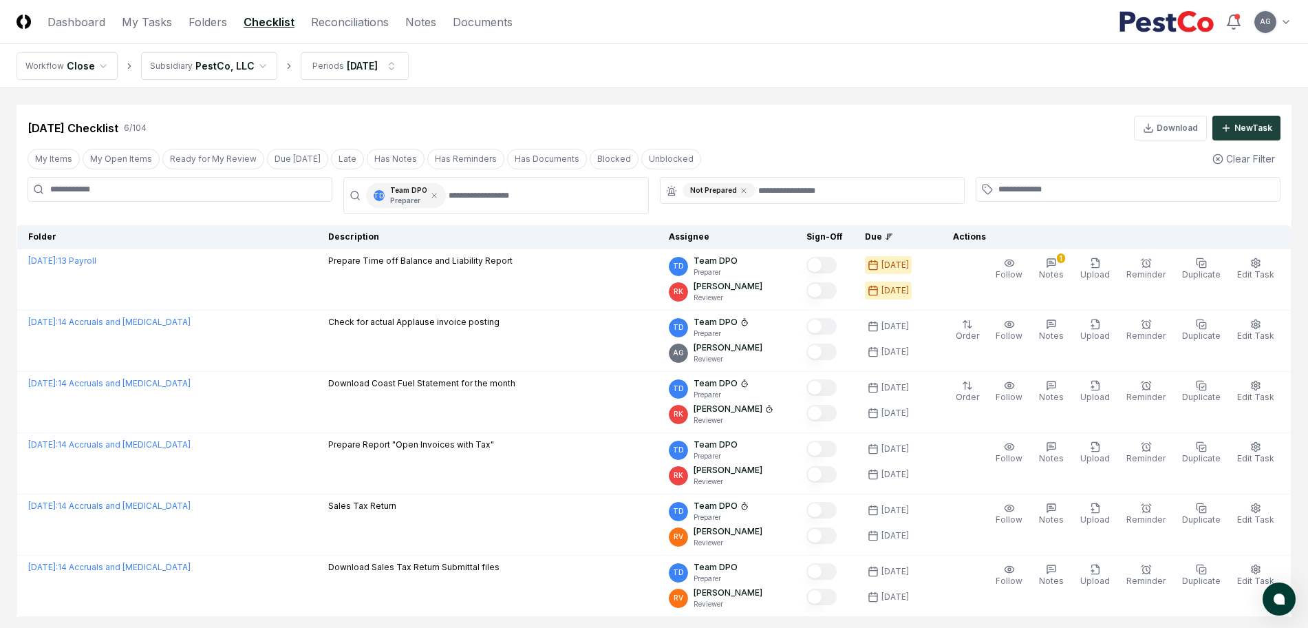
click at [777, 70] on nav "Workflow Close Subsidiary PestCo, LLC Periods Sep 2025" at bounding box center [654, 66] width 1308 height 44
click at [693, 105] on div "Sep 2025 Checklist 6 / 104 Download New Task" at bounding box center [654, 123] width 1275 height 36
click at [164, 23] on link "My Tasks" at bounding box center [147, 22] width 50 height 17
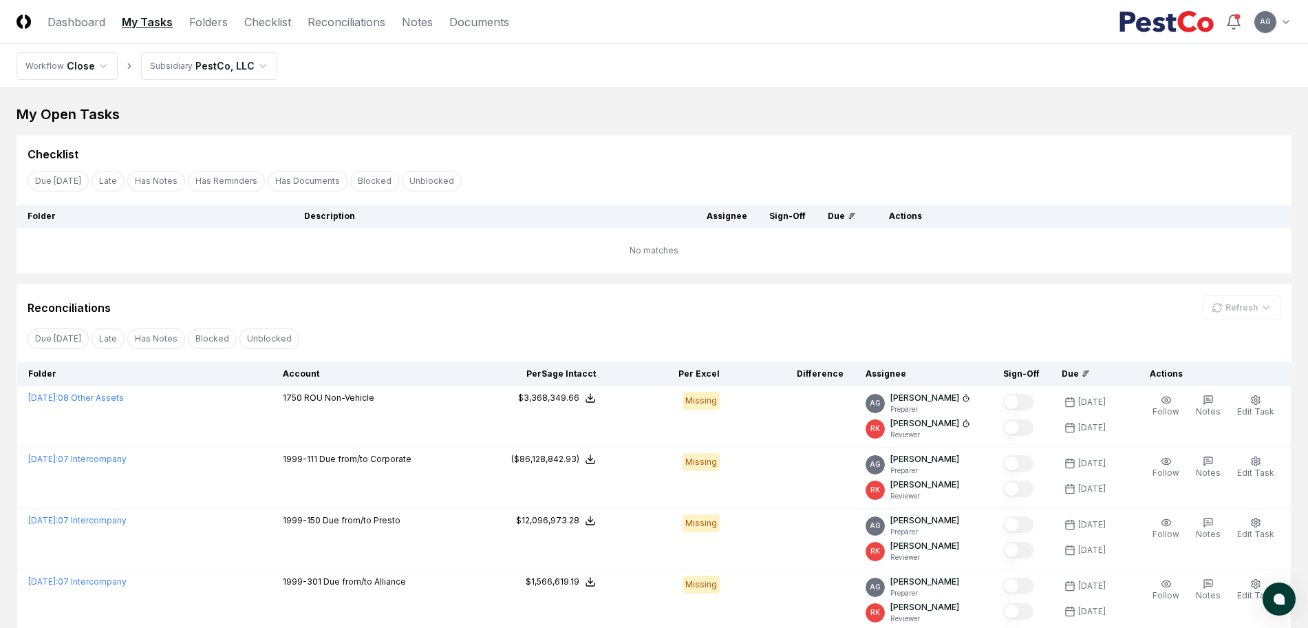
click at [565, 127] on div "My Open Tasks Cancel Reassign Checklist Due Today Late Has Notes Has Reminders …" at bounding box center [654, 582] width 1275 height 955
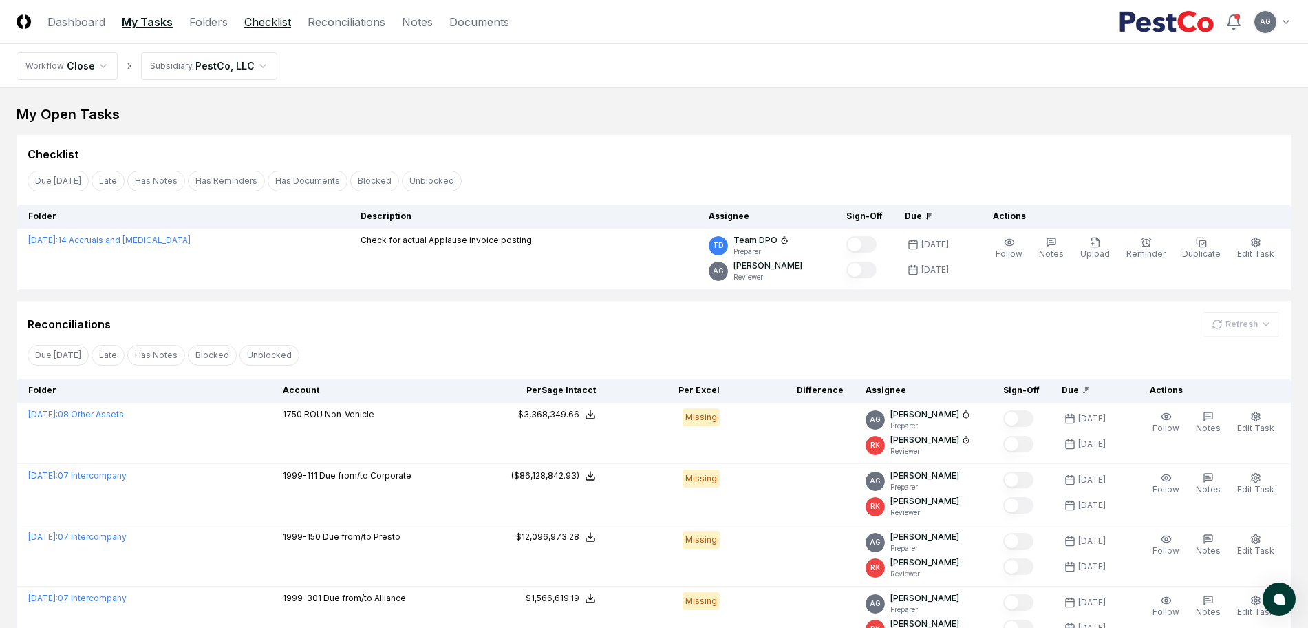
click at [282, 25] on link "Checklist" at bounding box center [267, 22] width 47 height 17
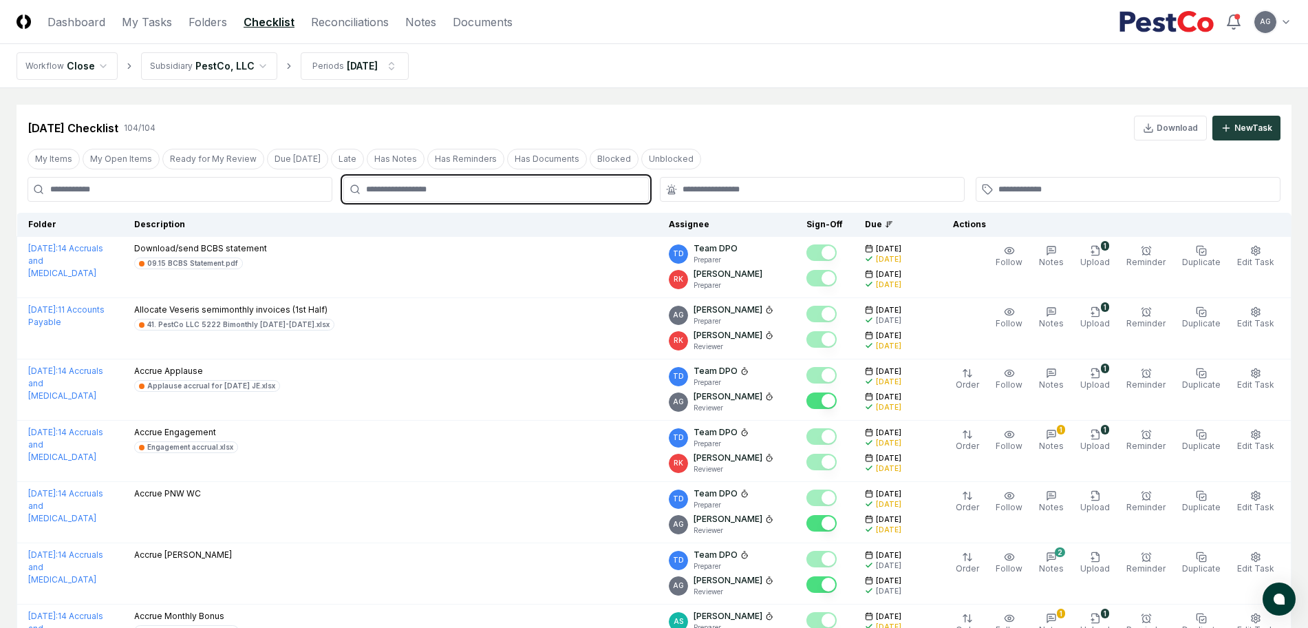
click at [510, 194] on input "text" at bounding box center [502, 189] width 273 height 12
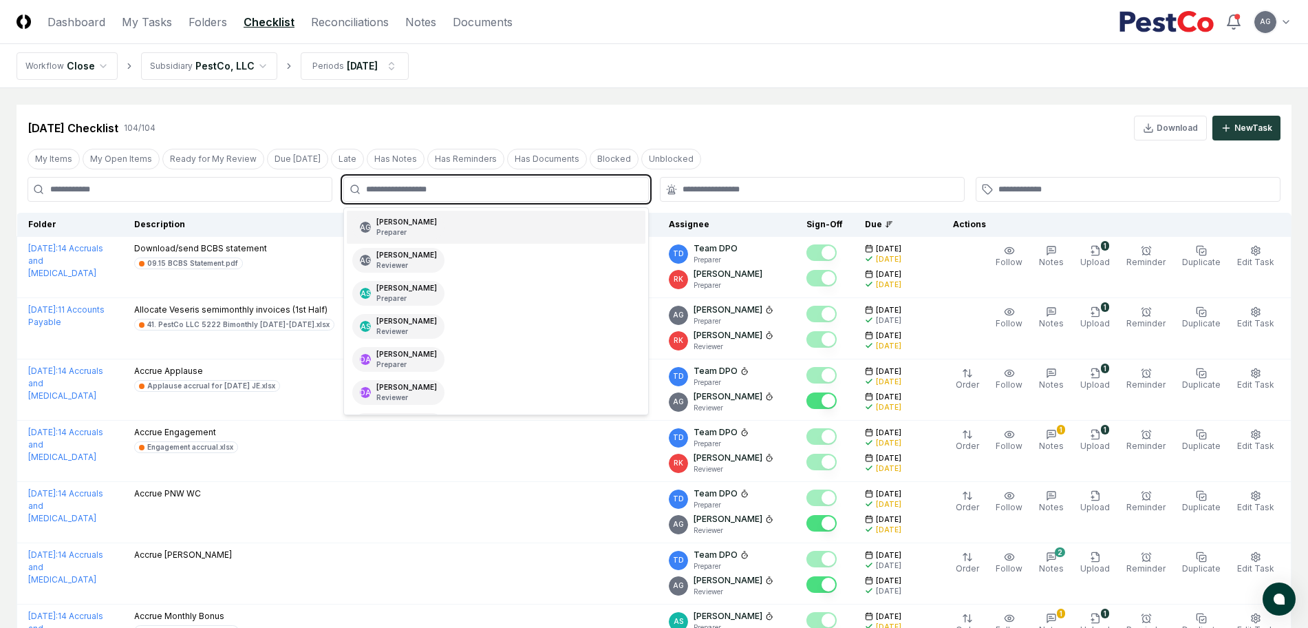
click at [506, 220] on div "AG Angelique Cotez Garcia Preparer" at bounding box center [496, 227] width 298 height 33
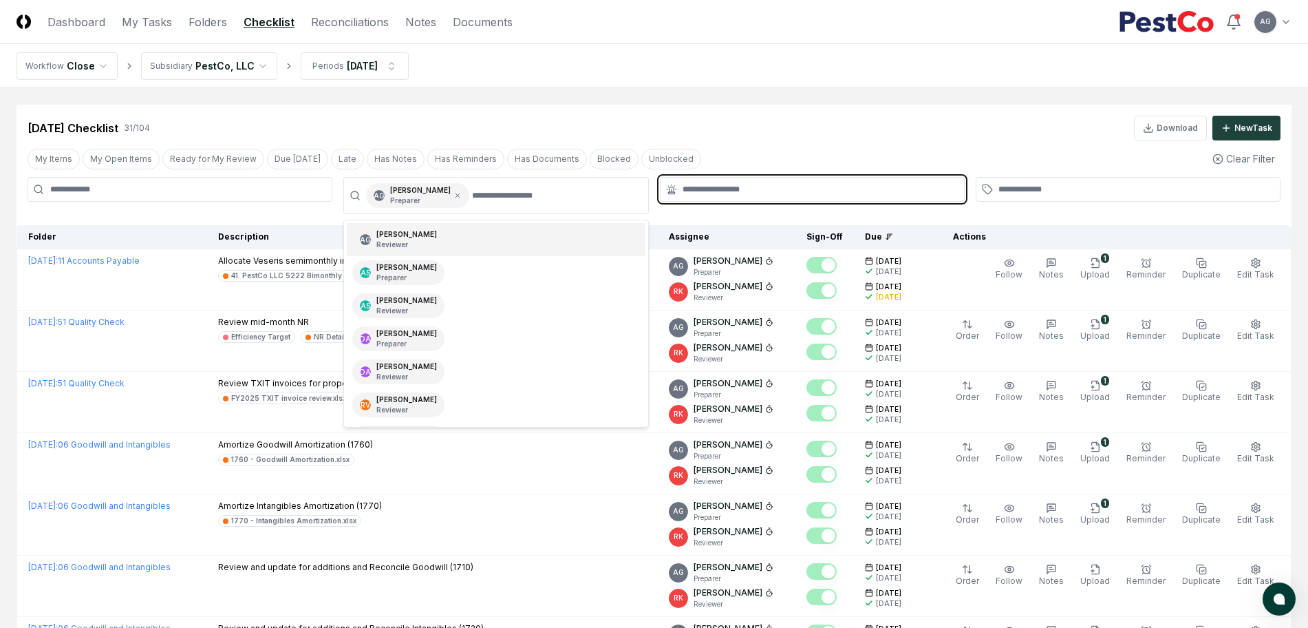
click at [739, 191] on input "text" at bounding box center [819, 189] width 273 height 12
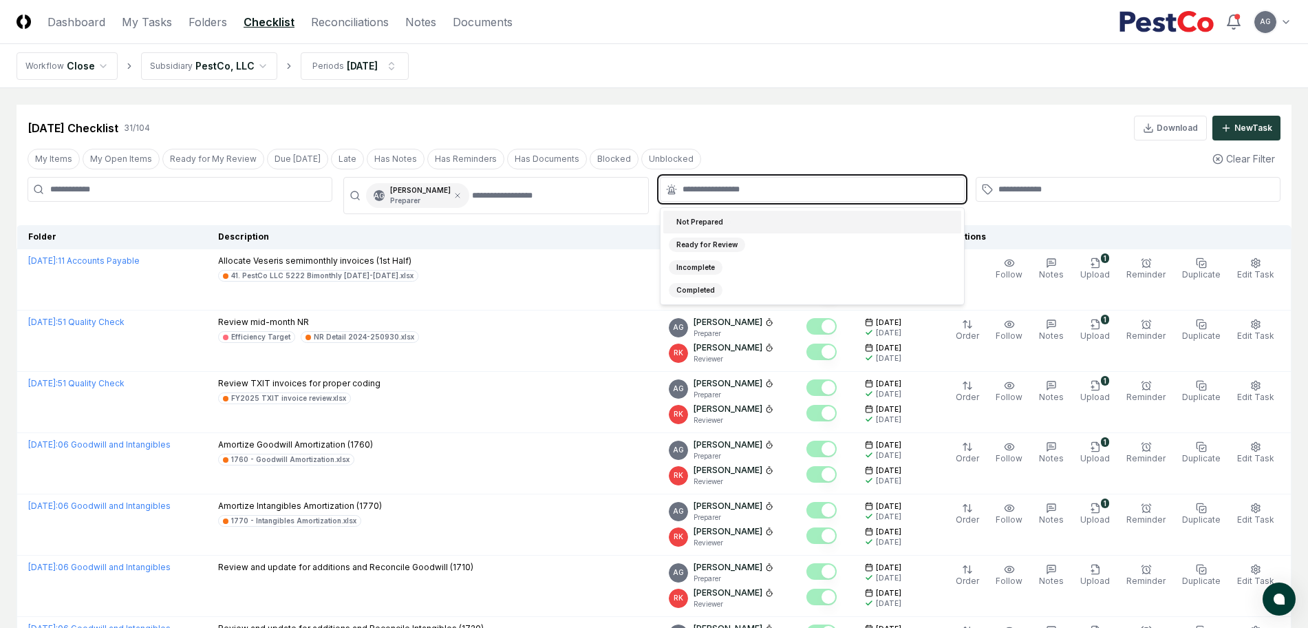
click at [739, 219] on div "Not Prepared" at bounding box center [812, 222] width 298 height 23
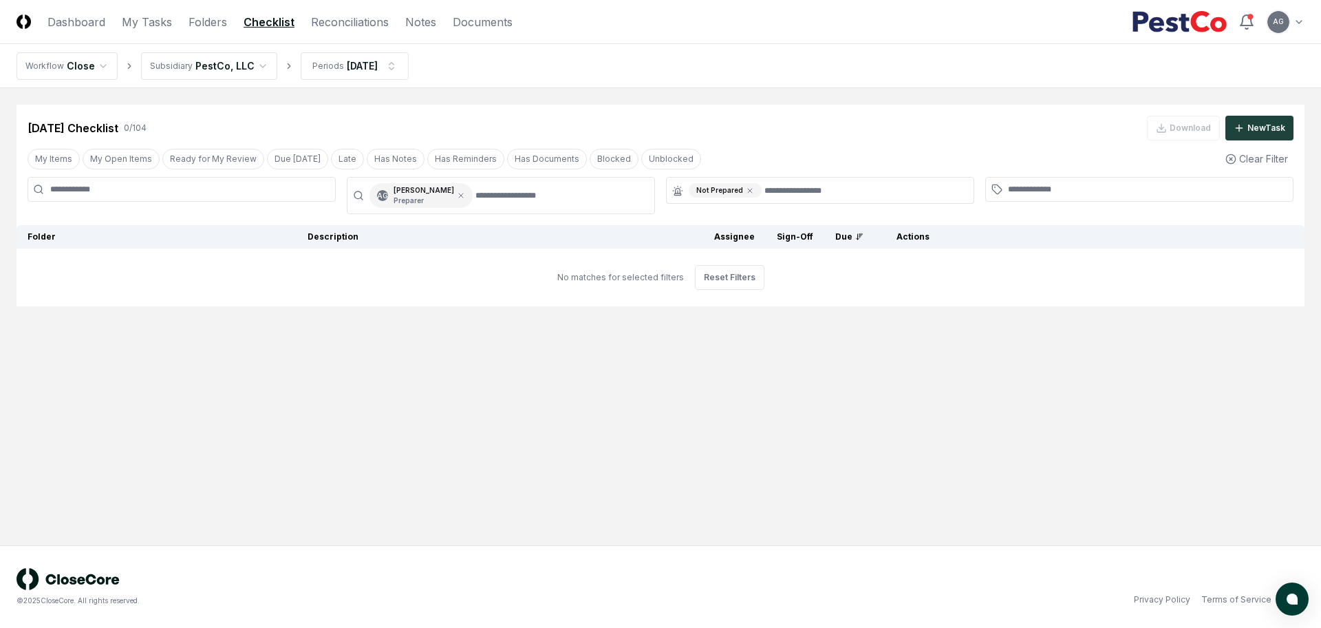
click at [765, 111] on div "Sep 2025 Checklist 0 / 104 Download New Task" at bounding box center [661, 123] width 1288 height 36
click at [144, 26] on link "My Tasks" at bounding box center [147, 22] width 50 height 17
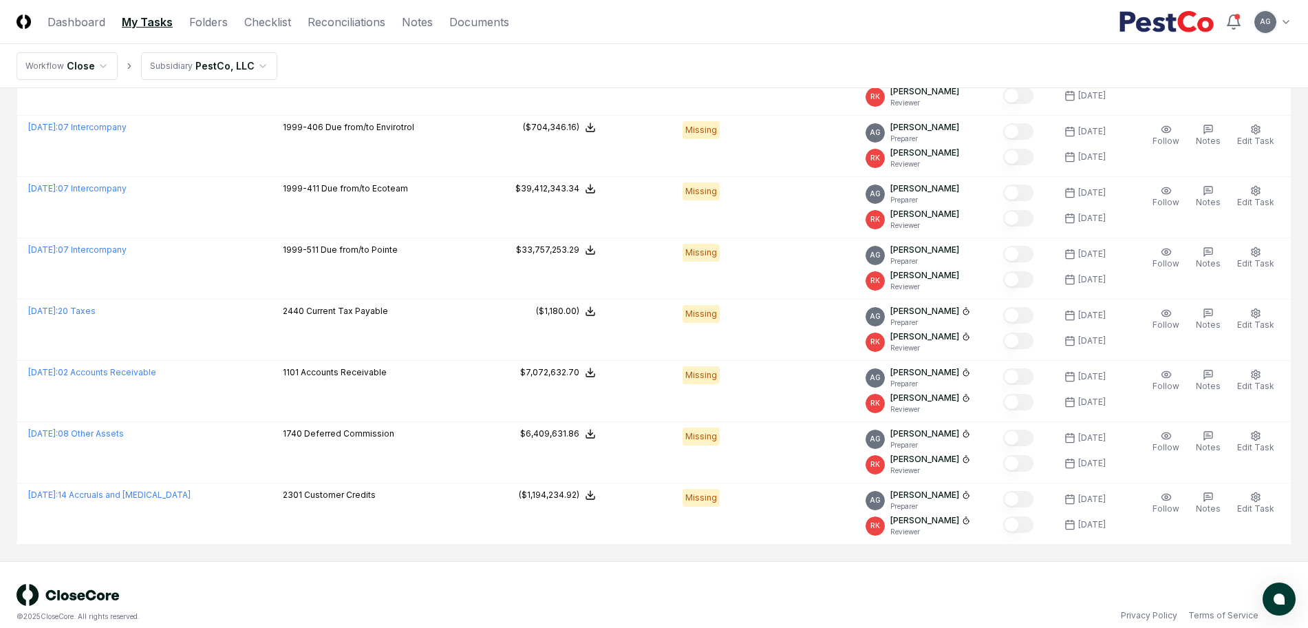
scroll to position [548, 0]
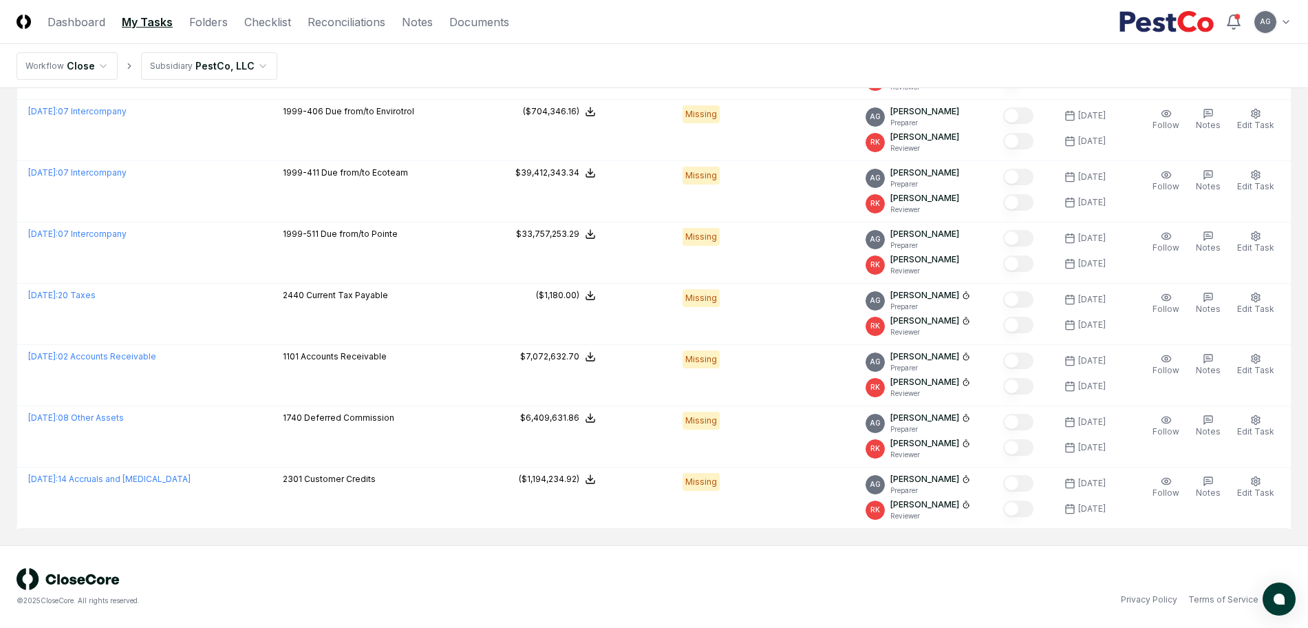
click at [597, 568] on div "© 2025 CloseCore. All rights reserved." at bounding box center [336, 587] width 638 height 38
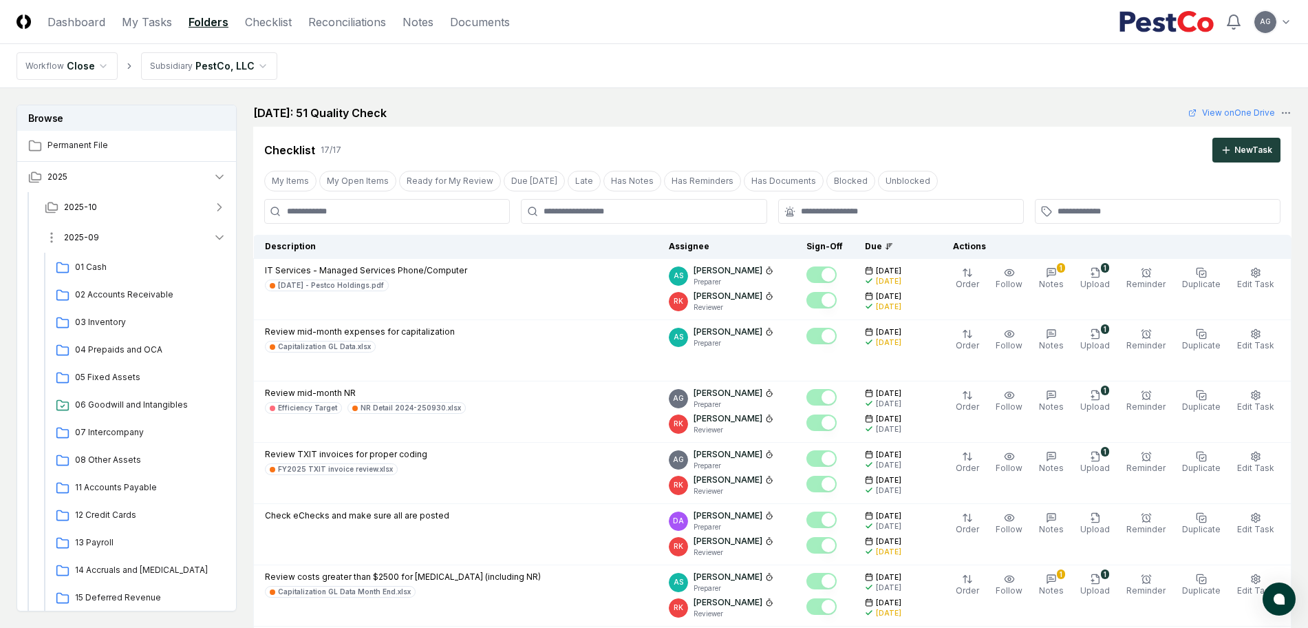
click at [105, 239] on button "2025-09" at bounding box center [136, 237] width 204 height 30
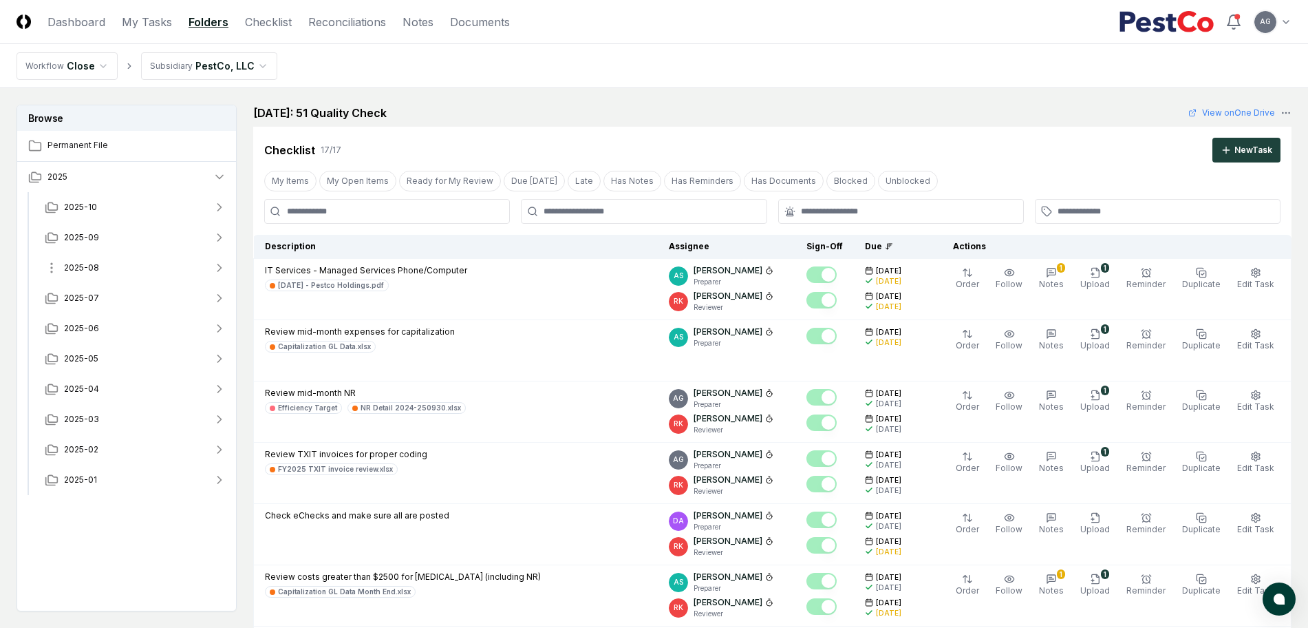
click at [116, 268] on button "2025-08" at bounding box center [136, 268] width 204 height 30
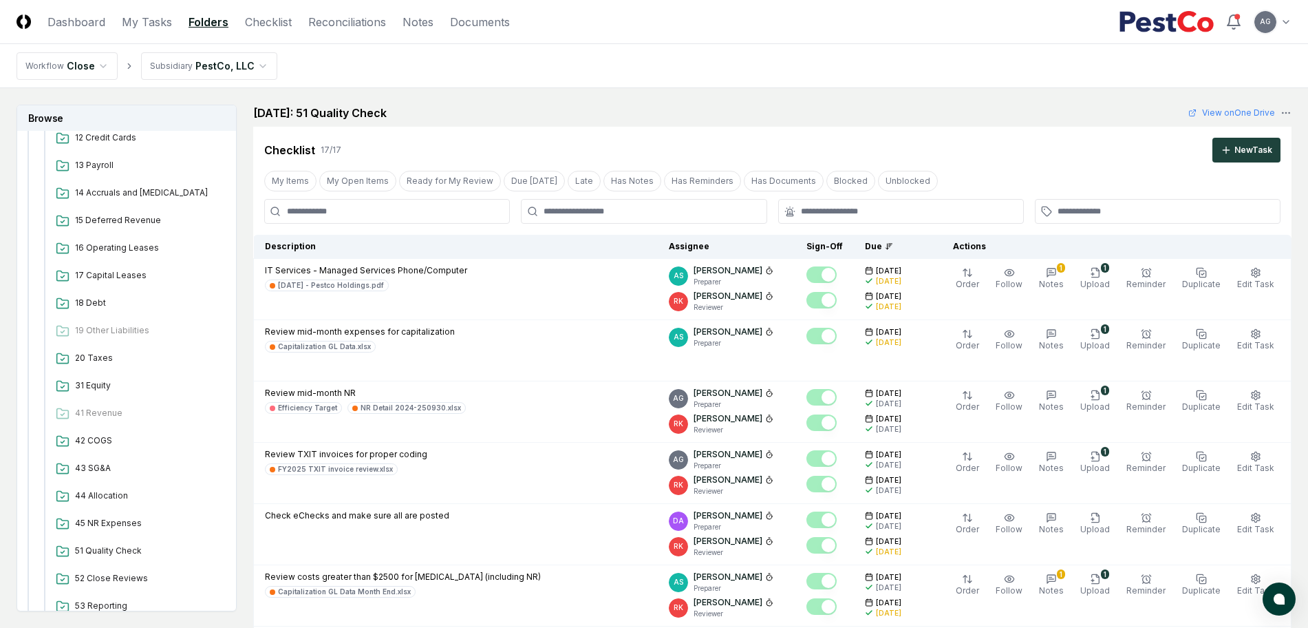
scroll to position [430, 0]
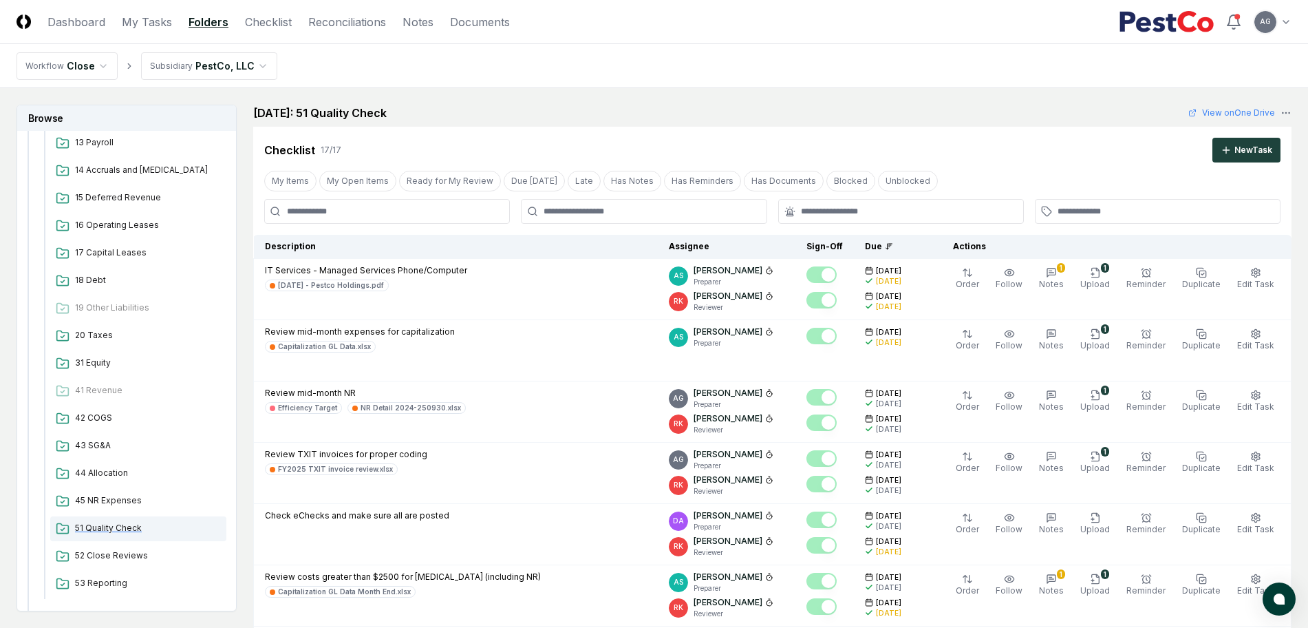
click at [115, 522] on span "51 Quality Check" at bounding box center [148, 528] width 146 height 12
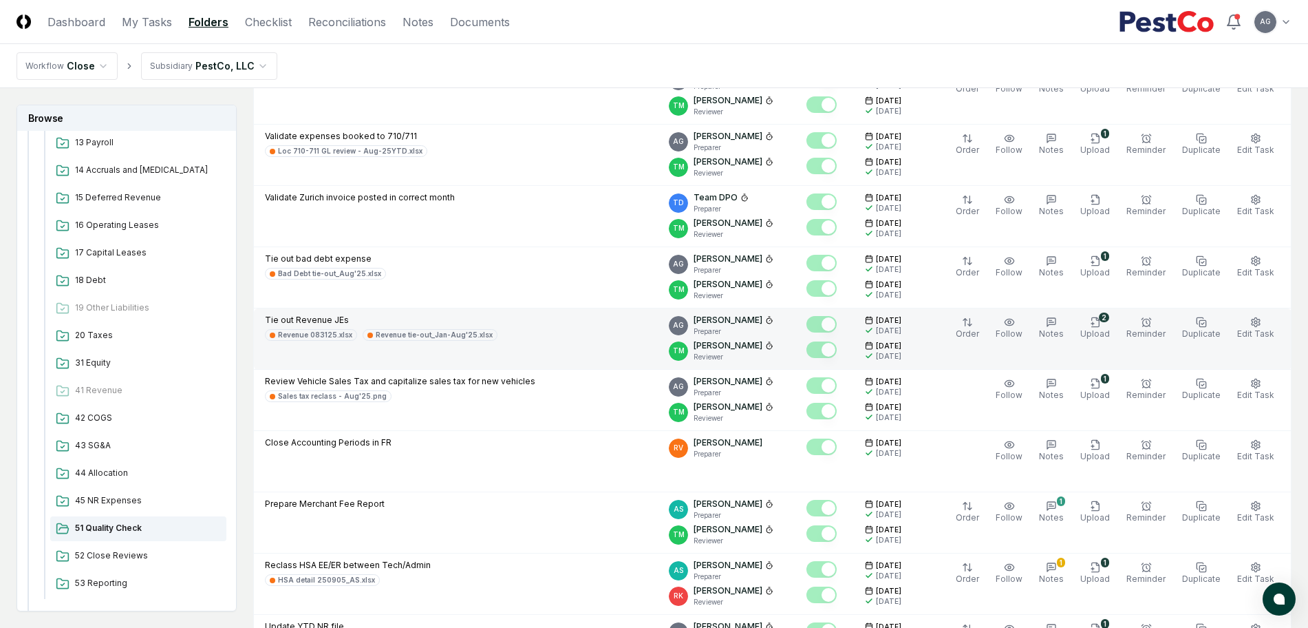
scroll to position [774, 0]
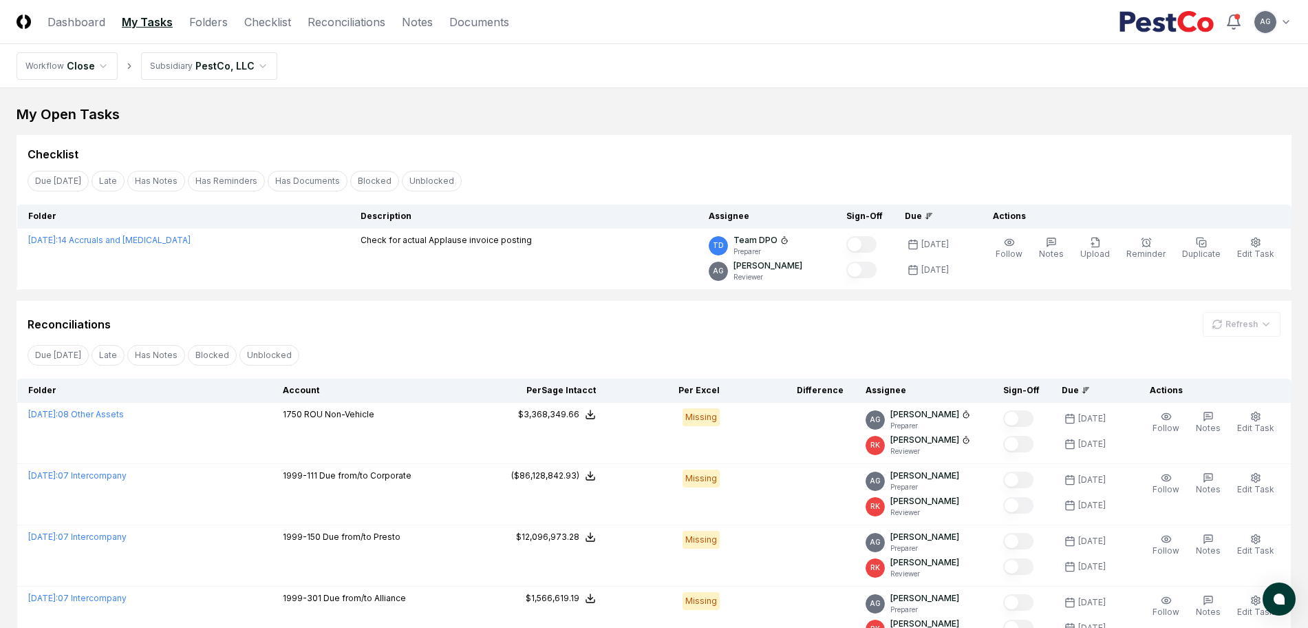
click at [609, 297] on div "My Open Tasks Cancel Reassign Checklist Due Today Late Has Notes Has Reminders …" at bounding box center [654, 591] width 1275 height 972
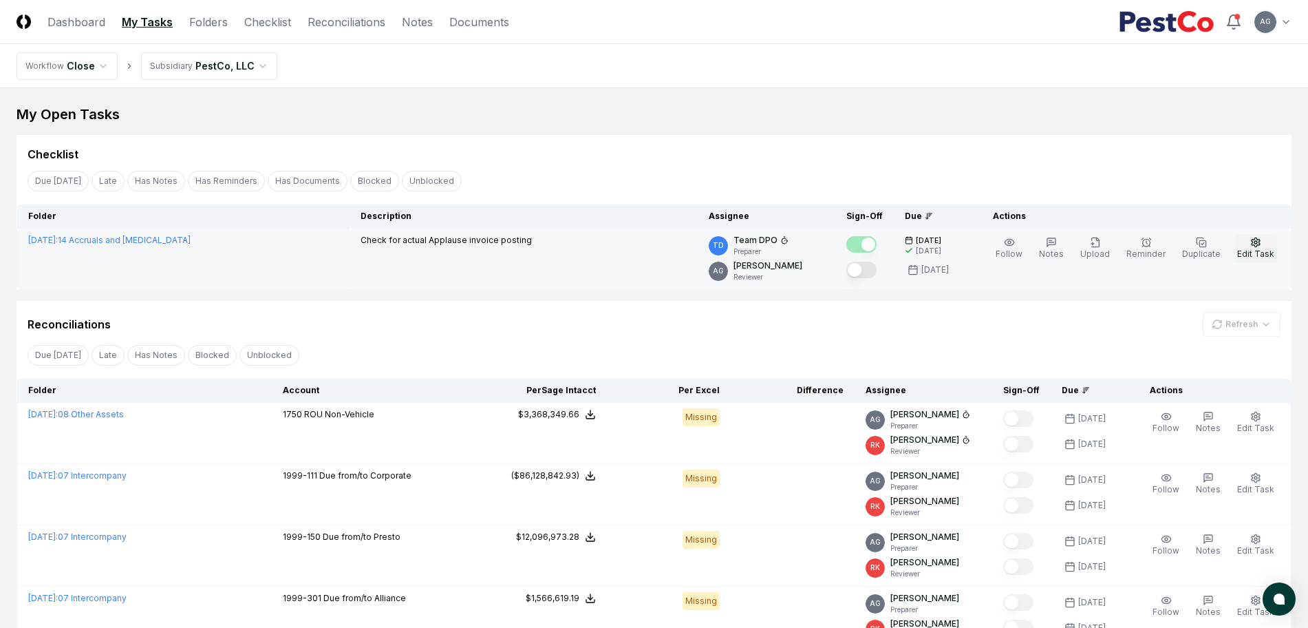
click at [1254, 252] on span "Edit Task" at bounding box center [1255, 253] width 37 height 10
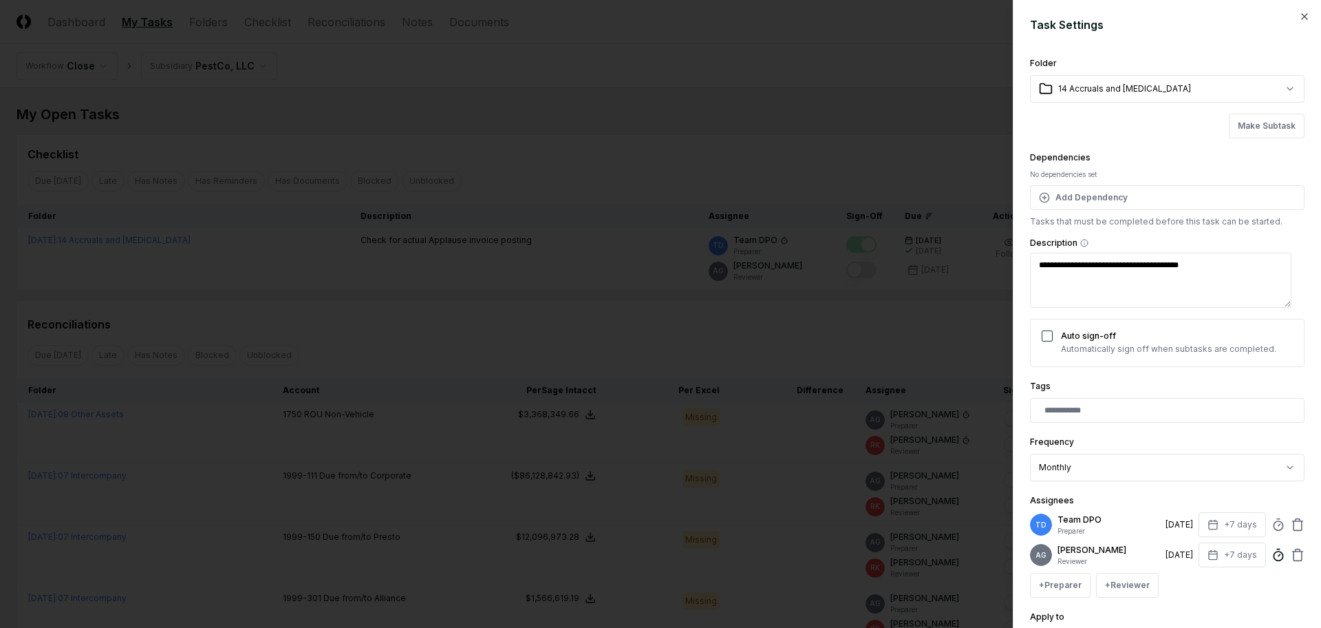
click at [1272, 555] on icon at bounding box center [1279, 555] width 14 height 14
type textarea "*"
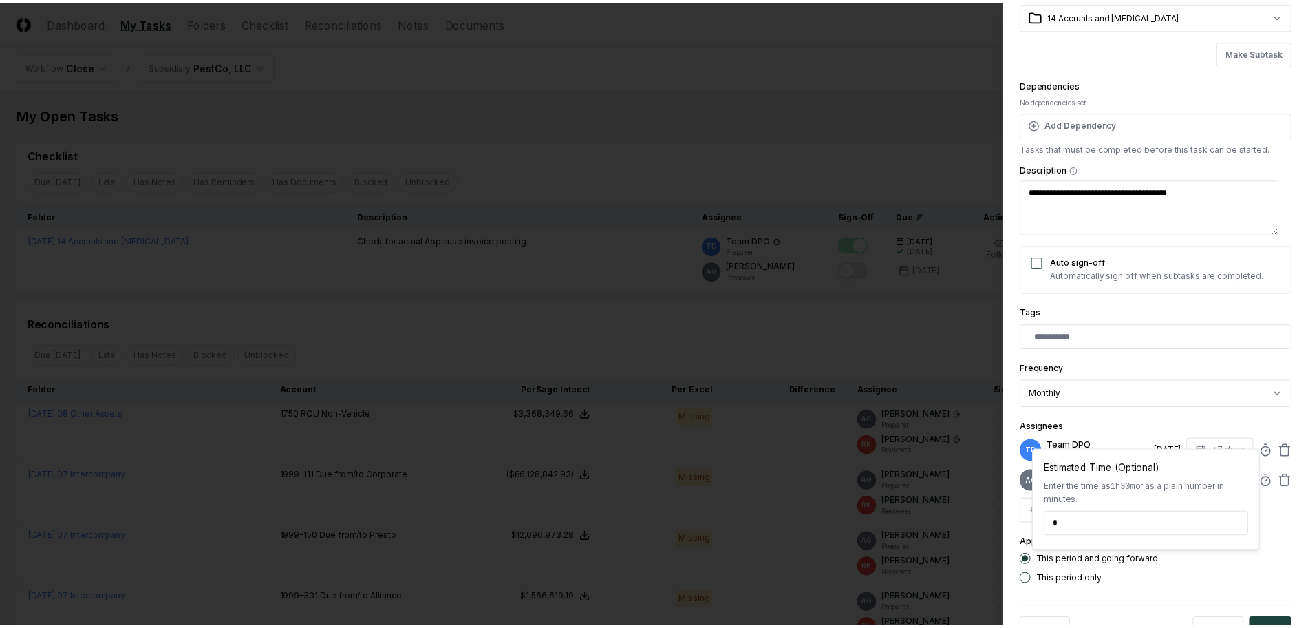
scroll to position [130, 0]
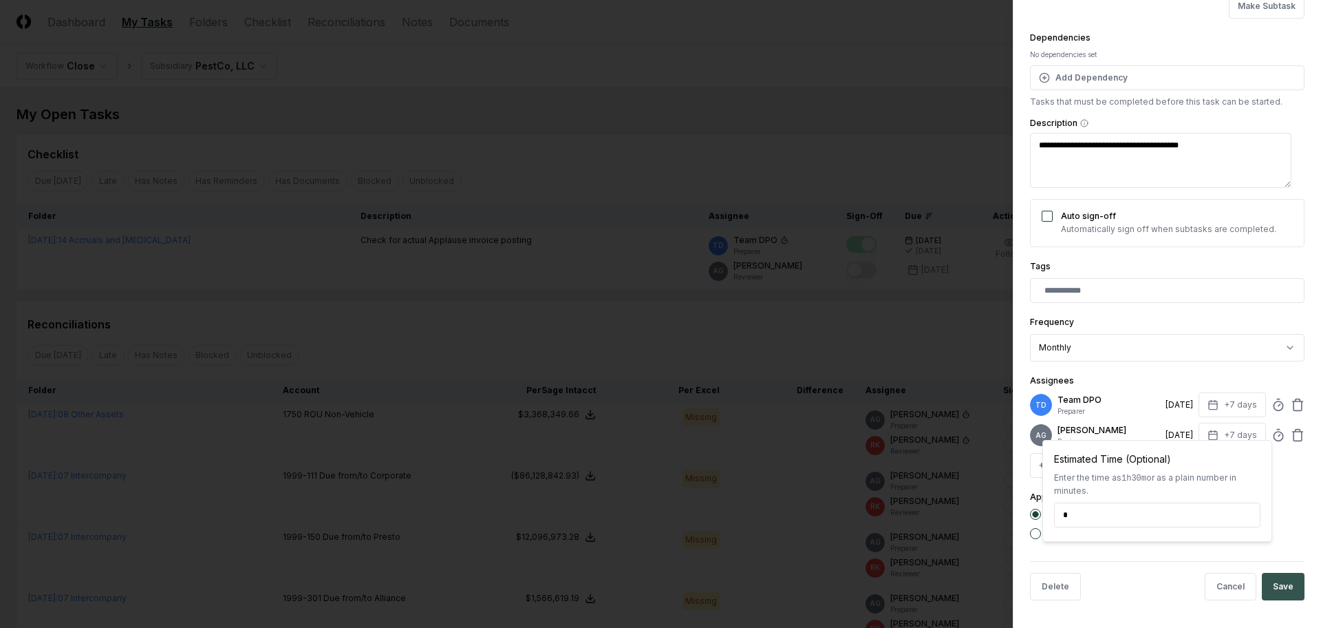
type input "*****"
click at [1279, 586] on button "Save" at bounding box center [1283, 587] width 43 height 28
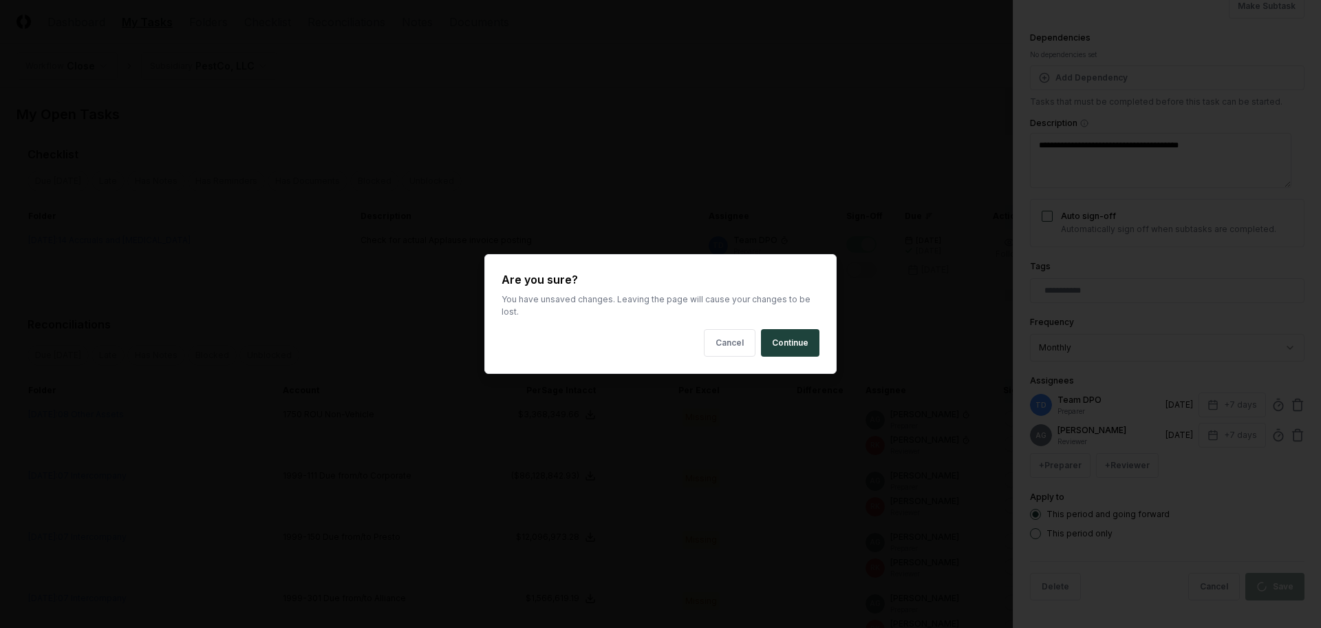
click at [662, 304] on body "CloseCore Dashboard My Tasks Folders Checklist Reconciliations Notes Documents …" at bounding box center [654, 587] width 1308 height 1174
type textarea "*"
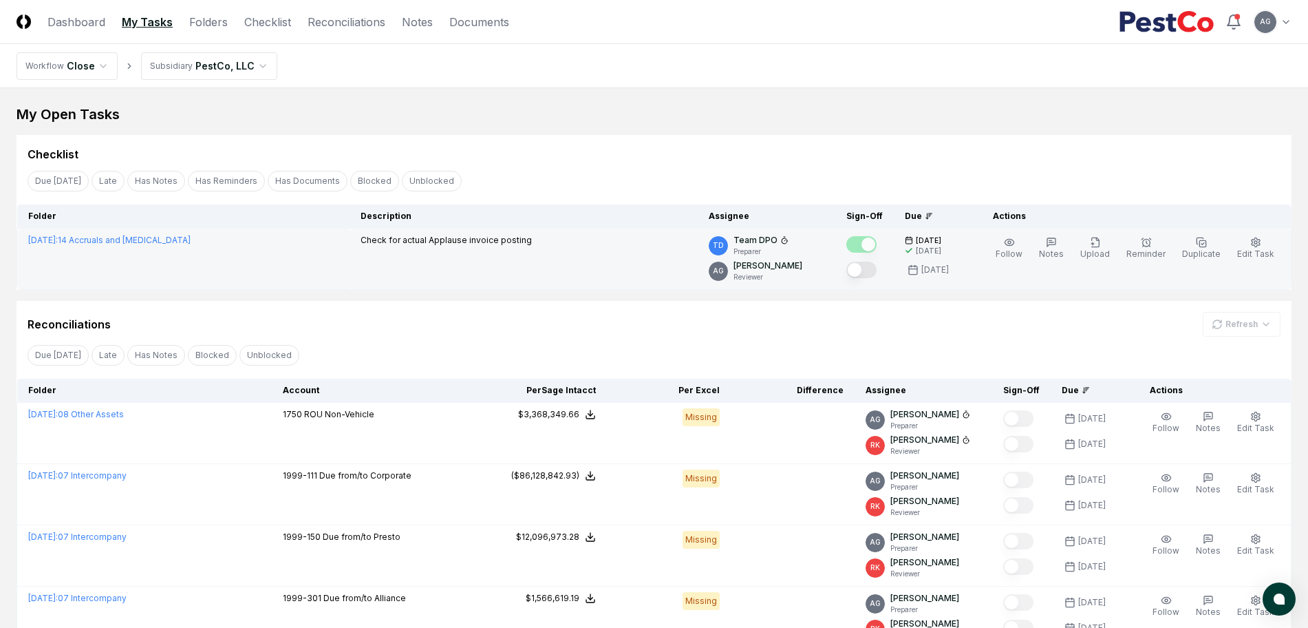
click at [877, 270] on button "Mark complete" at bounding box center [862, 270] width 30 height 17
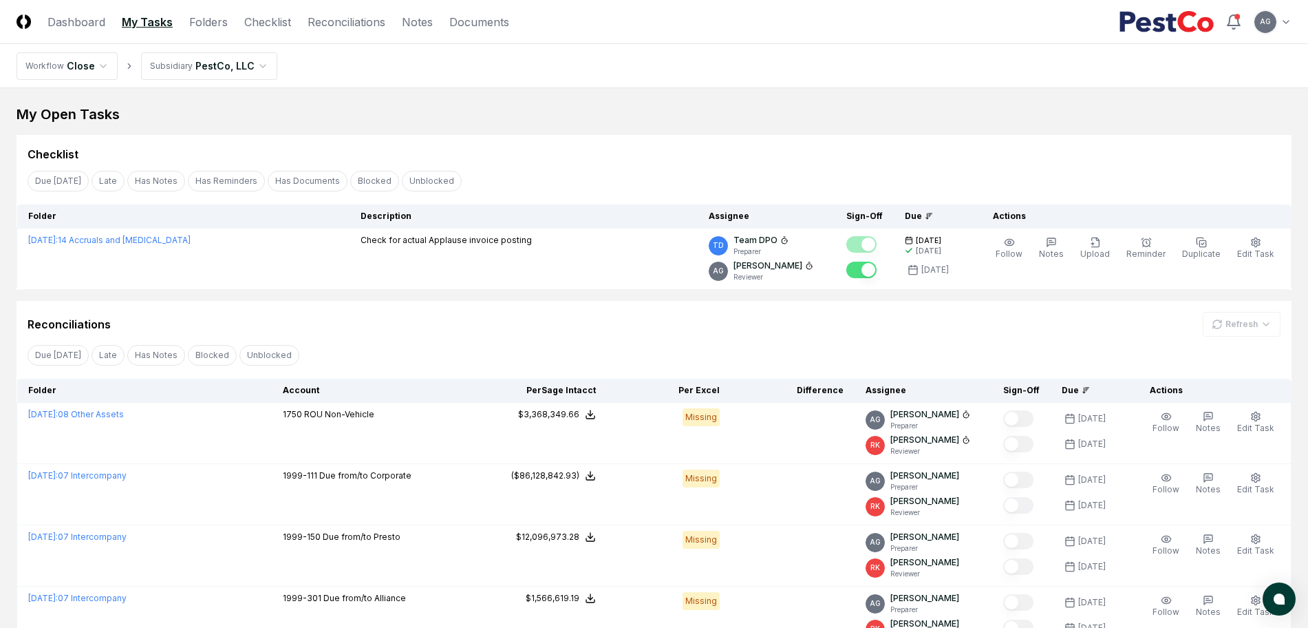
click at [844, 320] on div "Reconciliations Refresh" at bounding box center [654, 324] width 1253 height 25
click at [774, 128] on div "My Open Tasks Cancel Reassign Checklist Due Today Late Has Notes Has Reminders …" at bounding box center [654, 591] width 1275 height 972
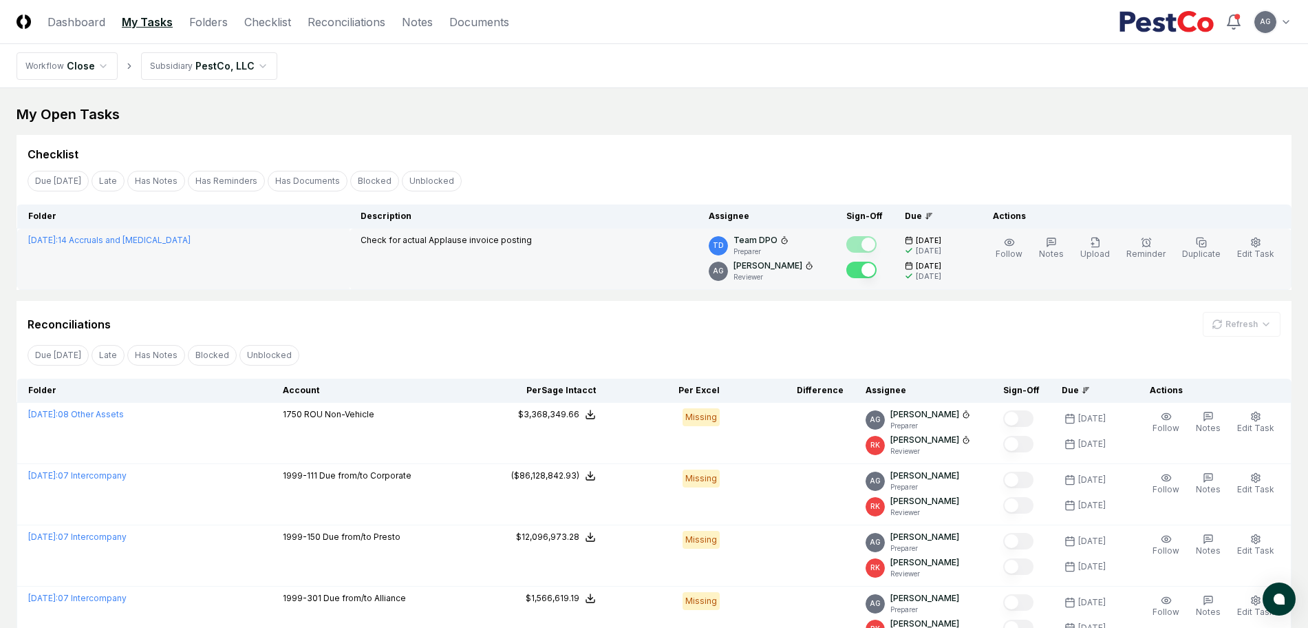
click at [619, 284] on td "Check for actual Applause invoice posting" at bounding box center [524, 258] width 348 height 61
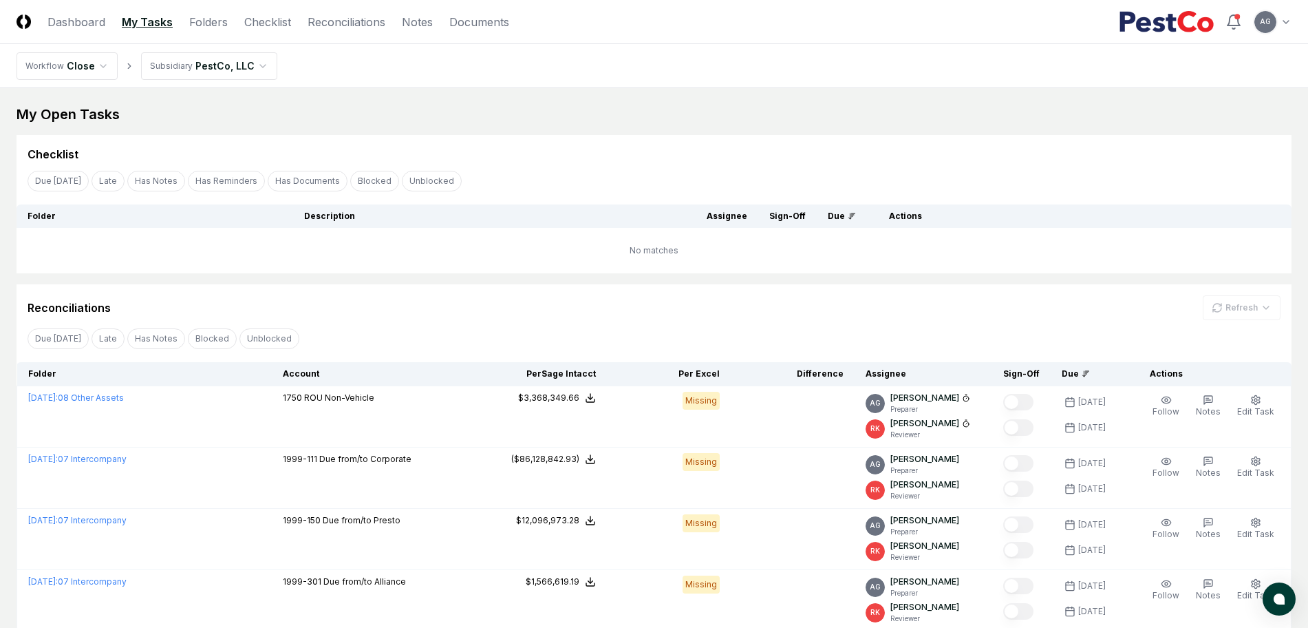
click at [789, 315] on div "Reconciliations Refresh" at bounding box center [654, 307] width 1253 height 25
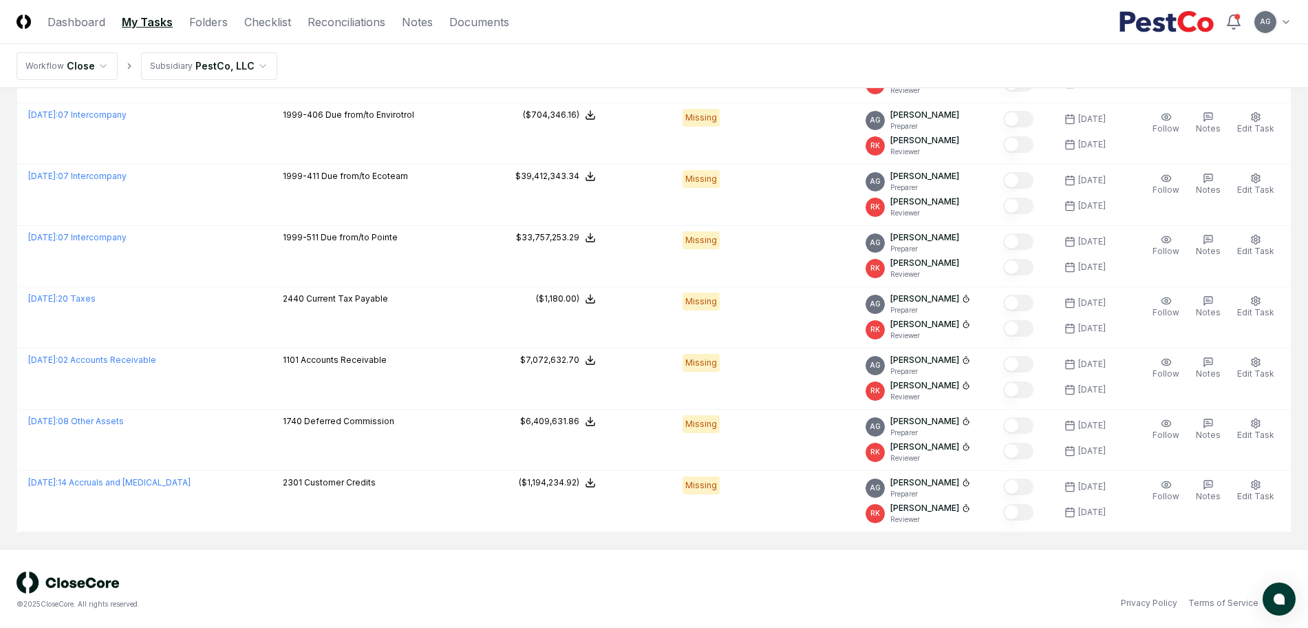
scroll to position [531, 0]
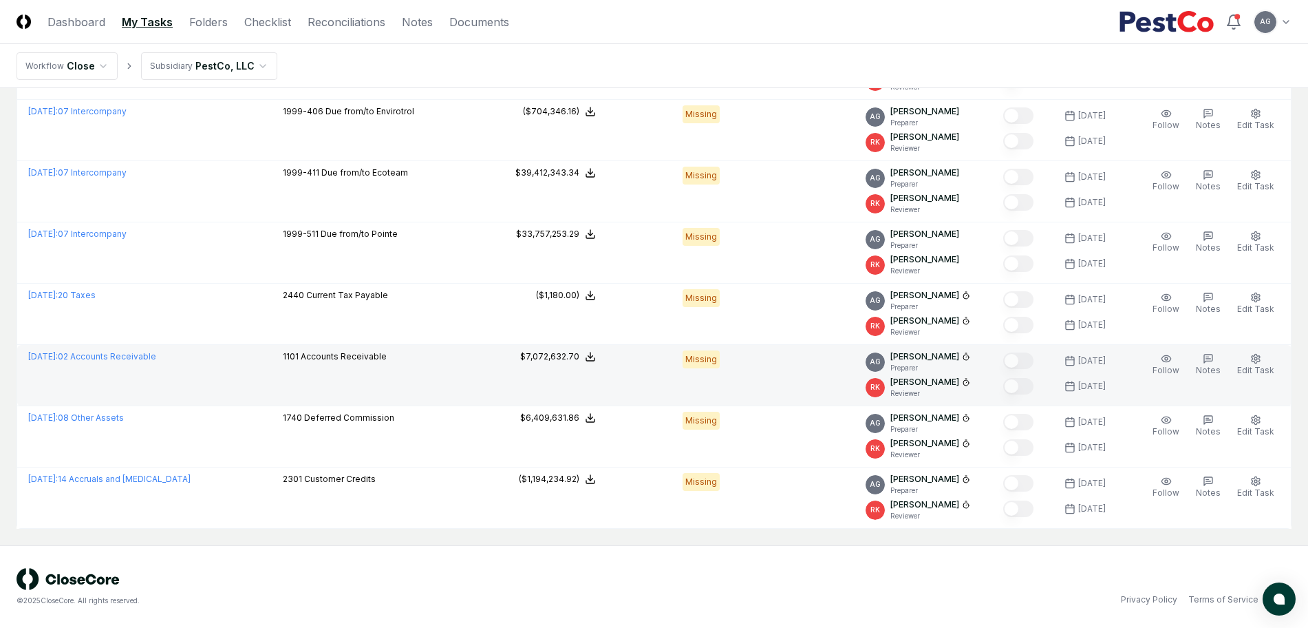
click at [754, 385] on td at bounding box center [793, 375] width 124 height 61
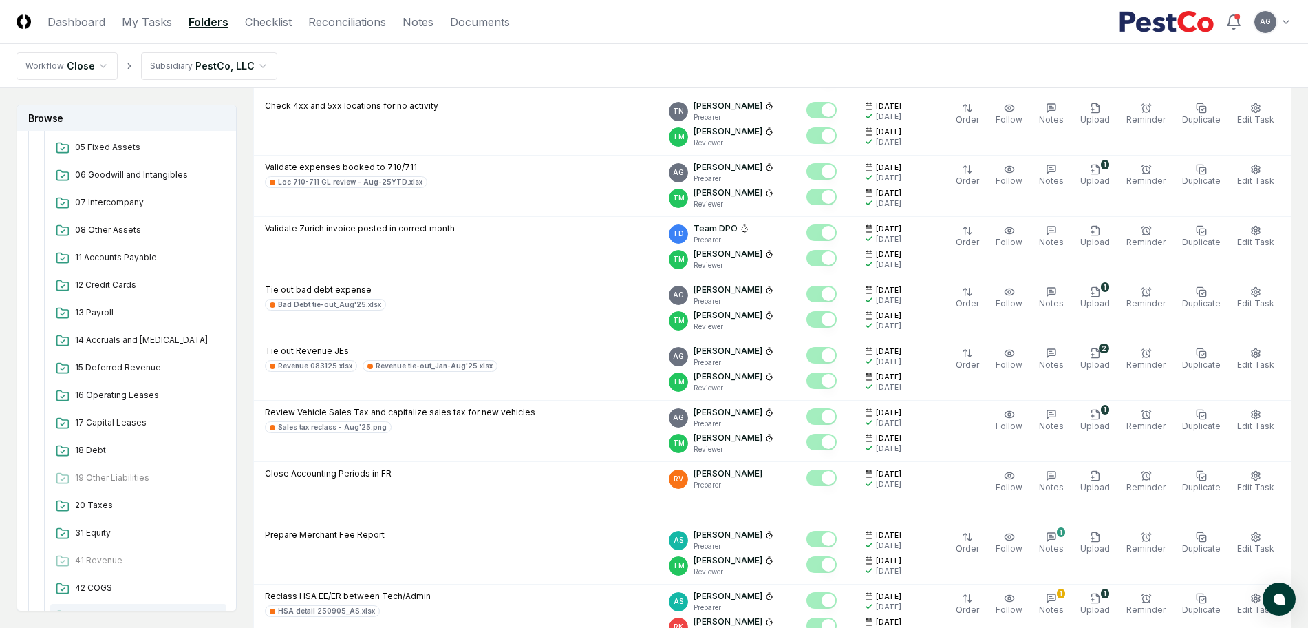
scroll to position [258, 0]
click at [120, 196] on div "07 Intercompany" at bounding box center [138, 205] width 176 height 25
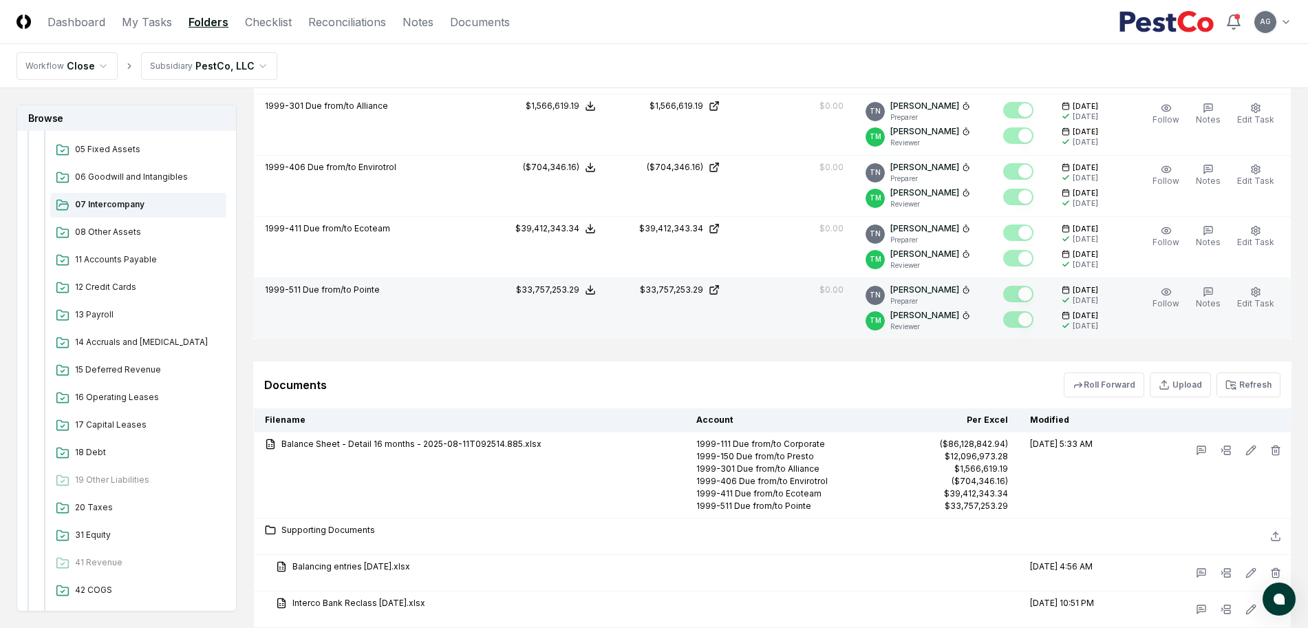
scroll to position [602, 0]
